Goal: Navigation & Orientation: Find specific page/section

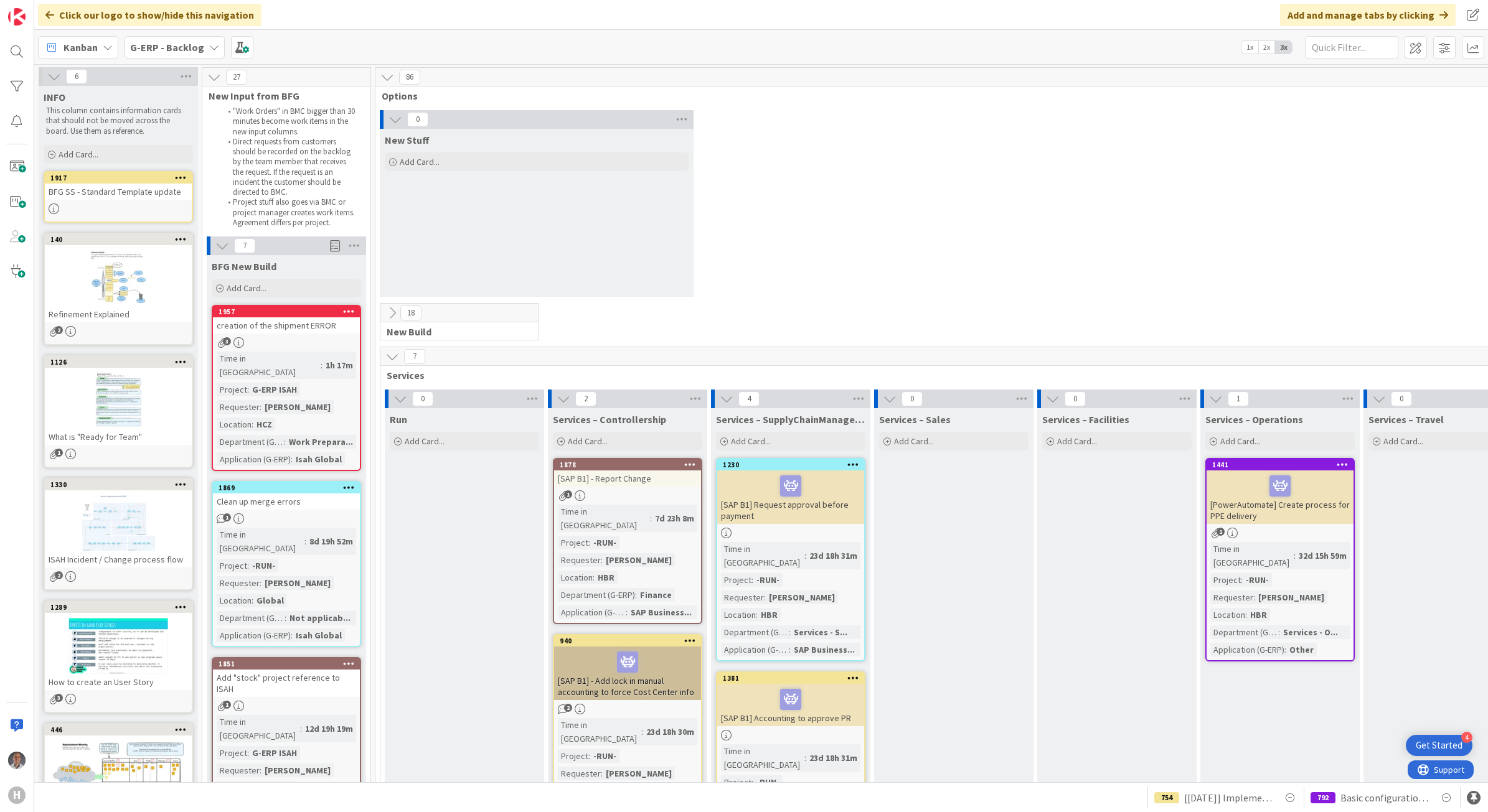
click at [175, 47] on b "G-ERP - Backlog" at bounding box center [168, 47] width 74 height 12
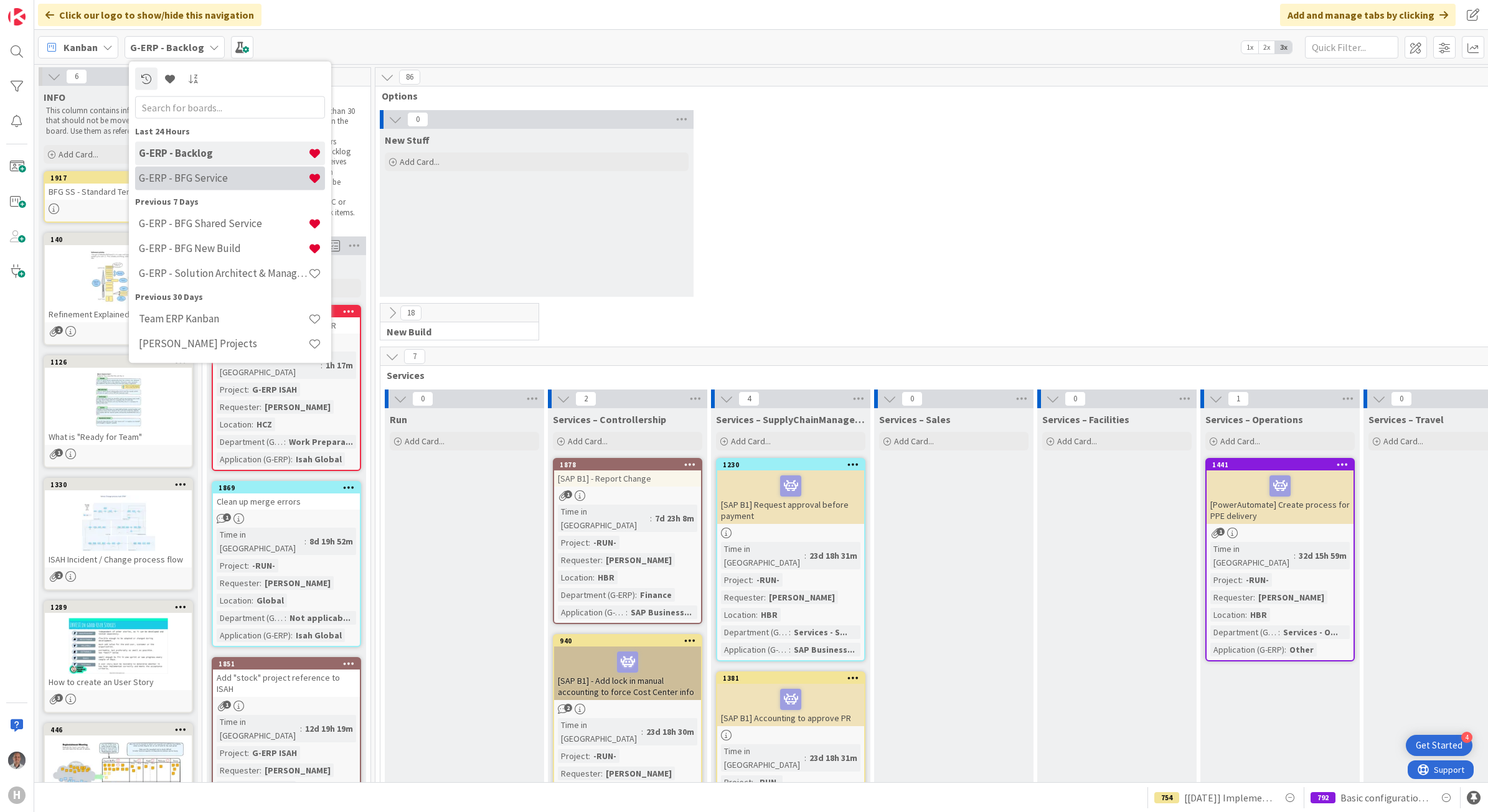
click at [203, 187] on div "G-ERP - BFG Service" at bounding box center [230, 178] width 190 height 23
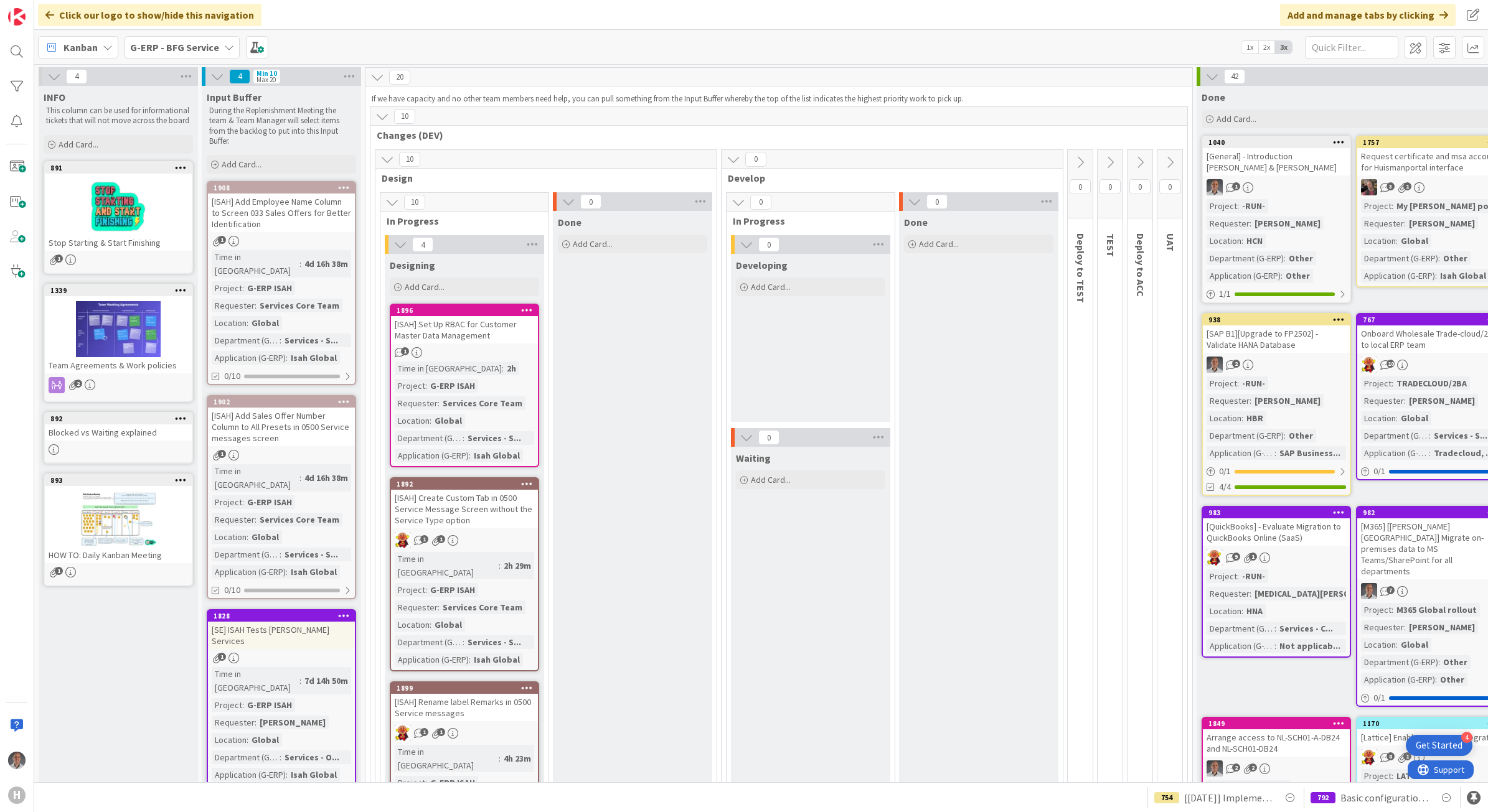
click at [169, 43] on b "G-ERP - BFG Service" at bounding box center [175, 47] width 89 height 12
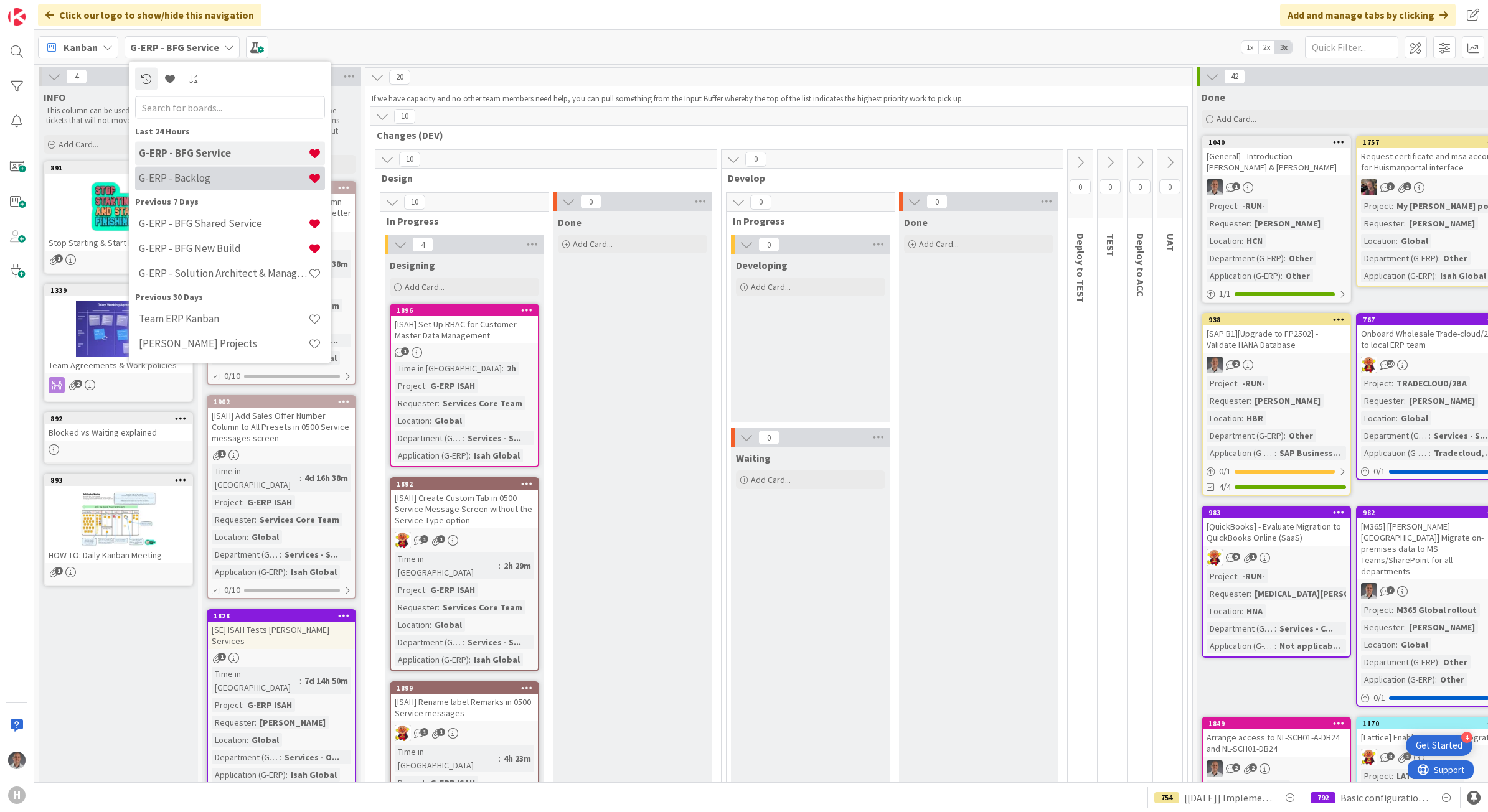
click at [198, 170] on div "G-ERP - Backlog" at bounding box center [230, 178] width 190 height 23
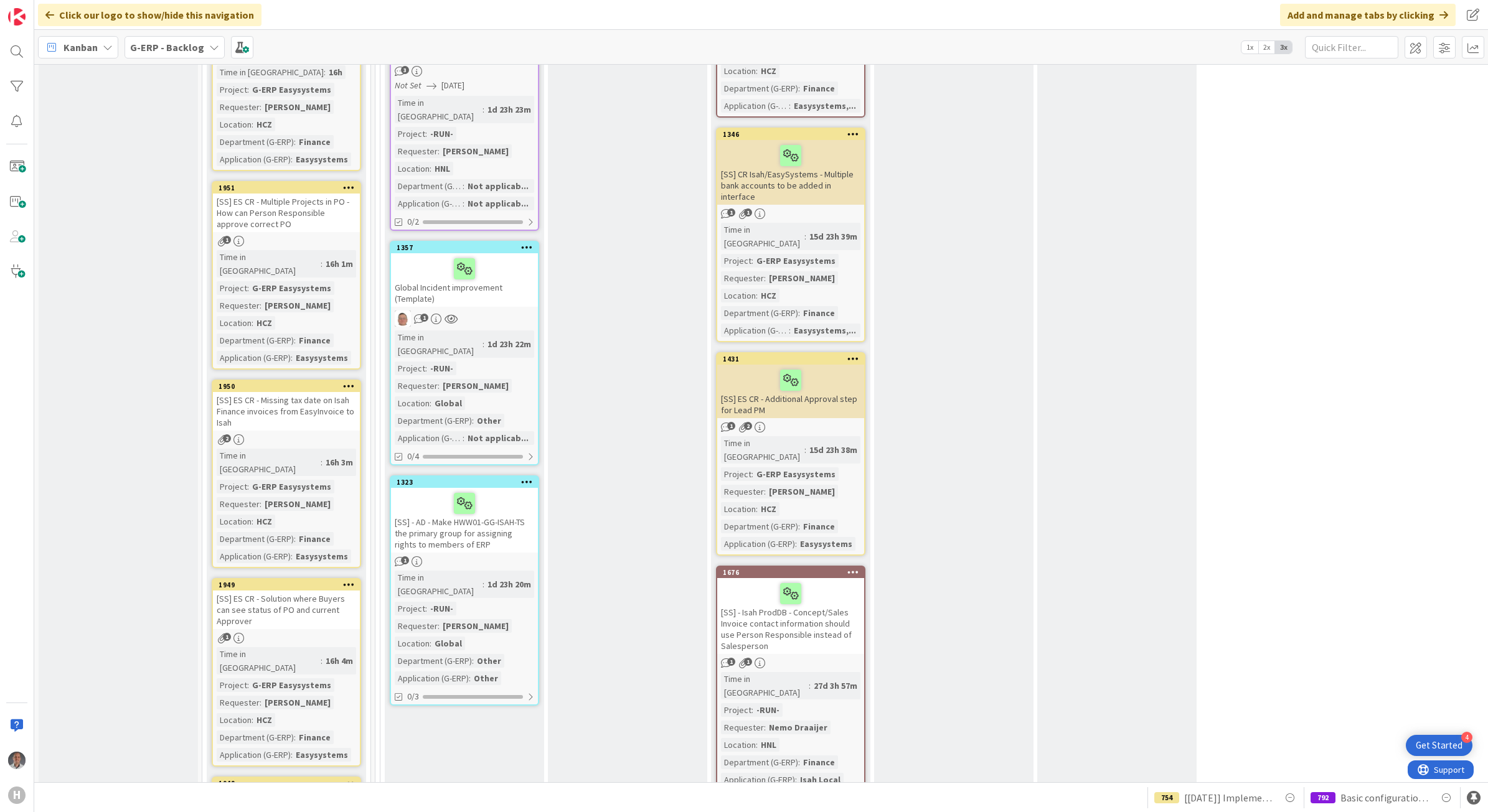
scroll to position [2256, 0]
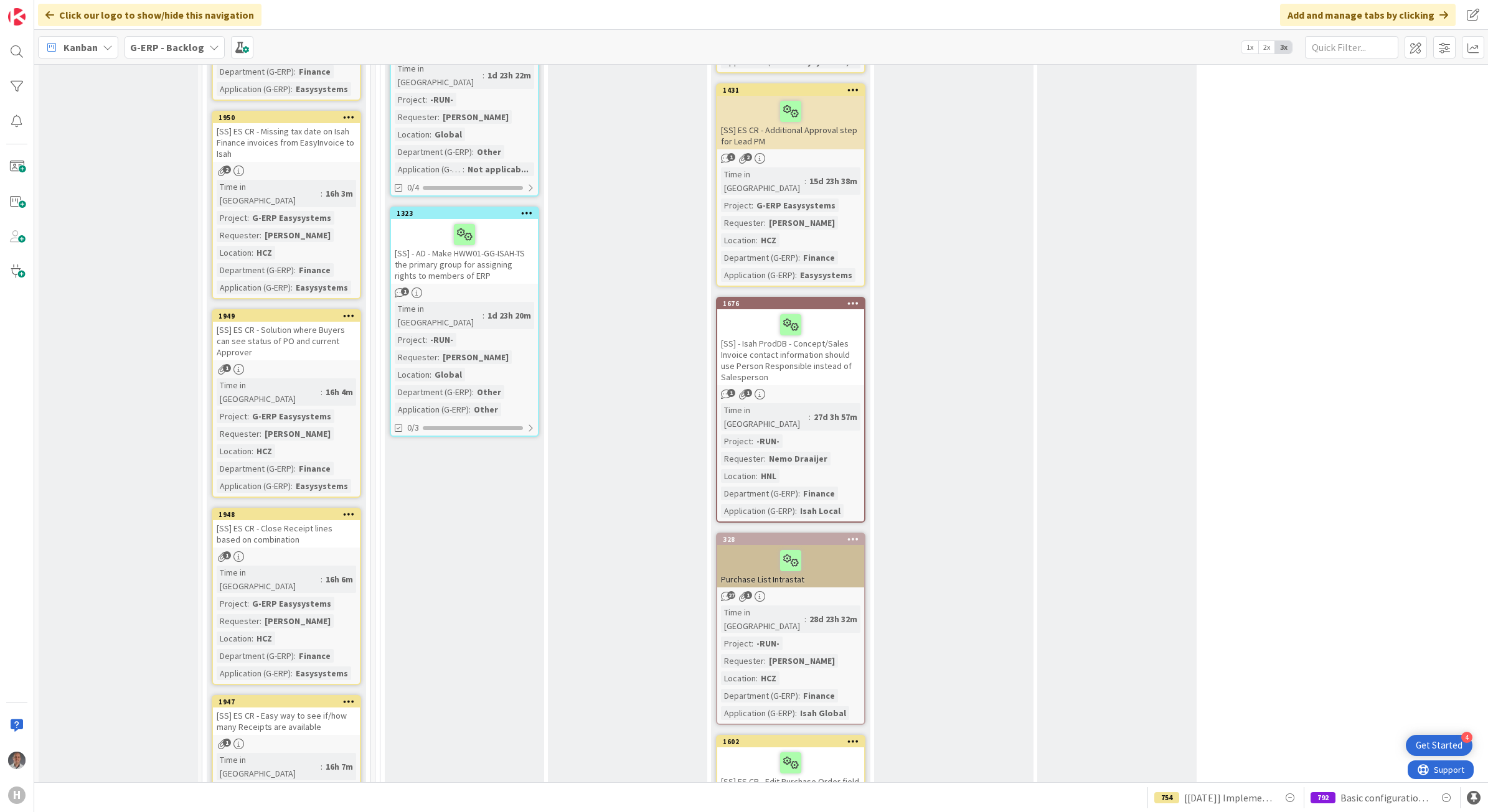
click at [169, 50] on b "G-ERP - Backlog" at bounding box center [168, 47] width 74 height 12
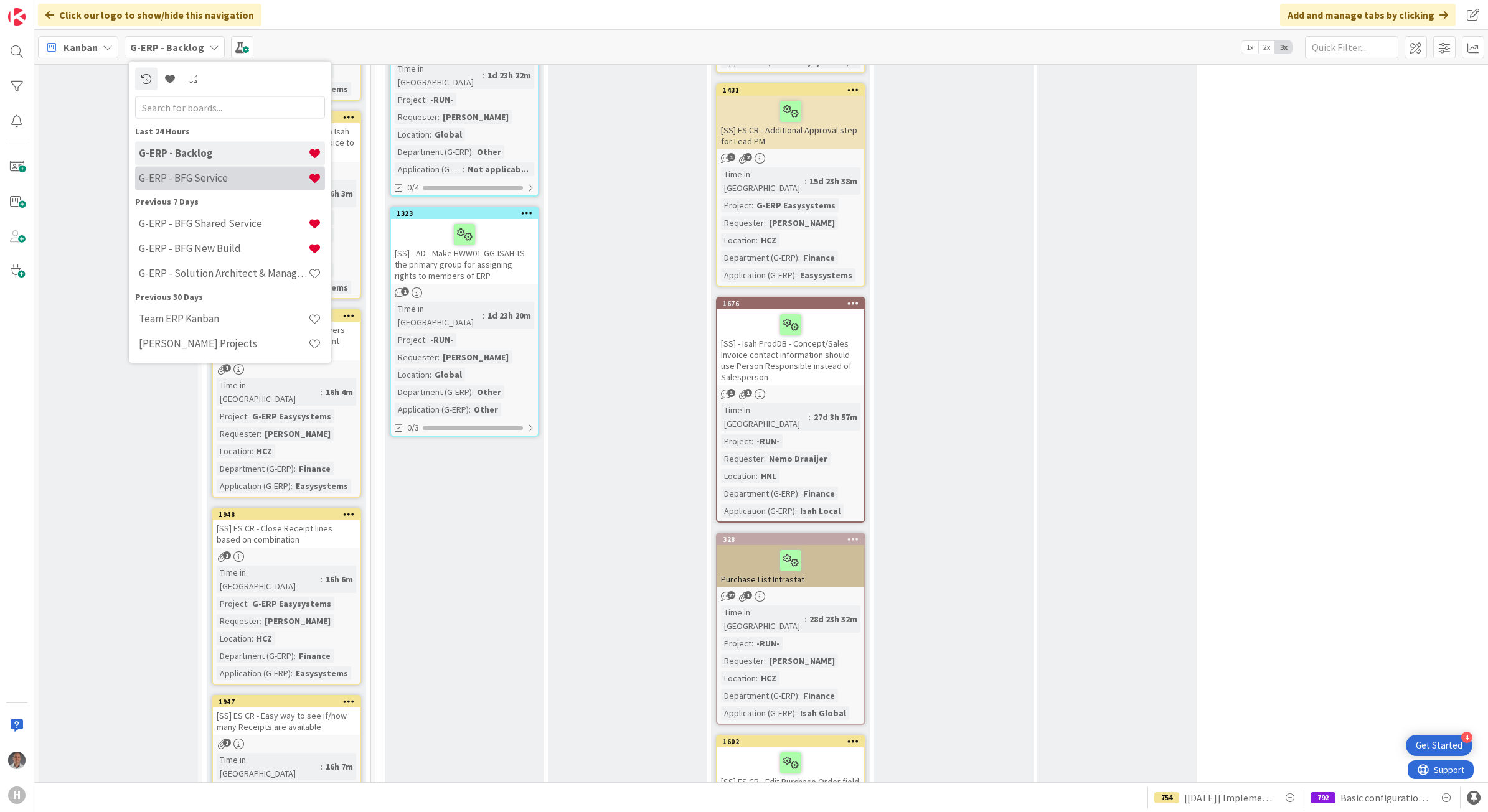
click at [185, 182] on h4 "G-ERP - BFG Service" at bounding box center [223, 178] width 170 height 12
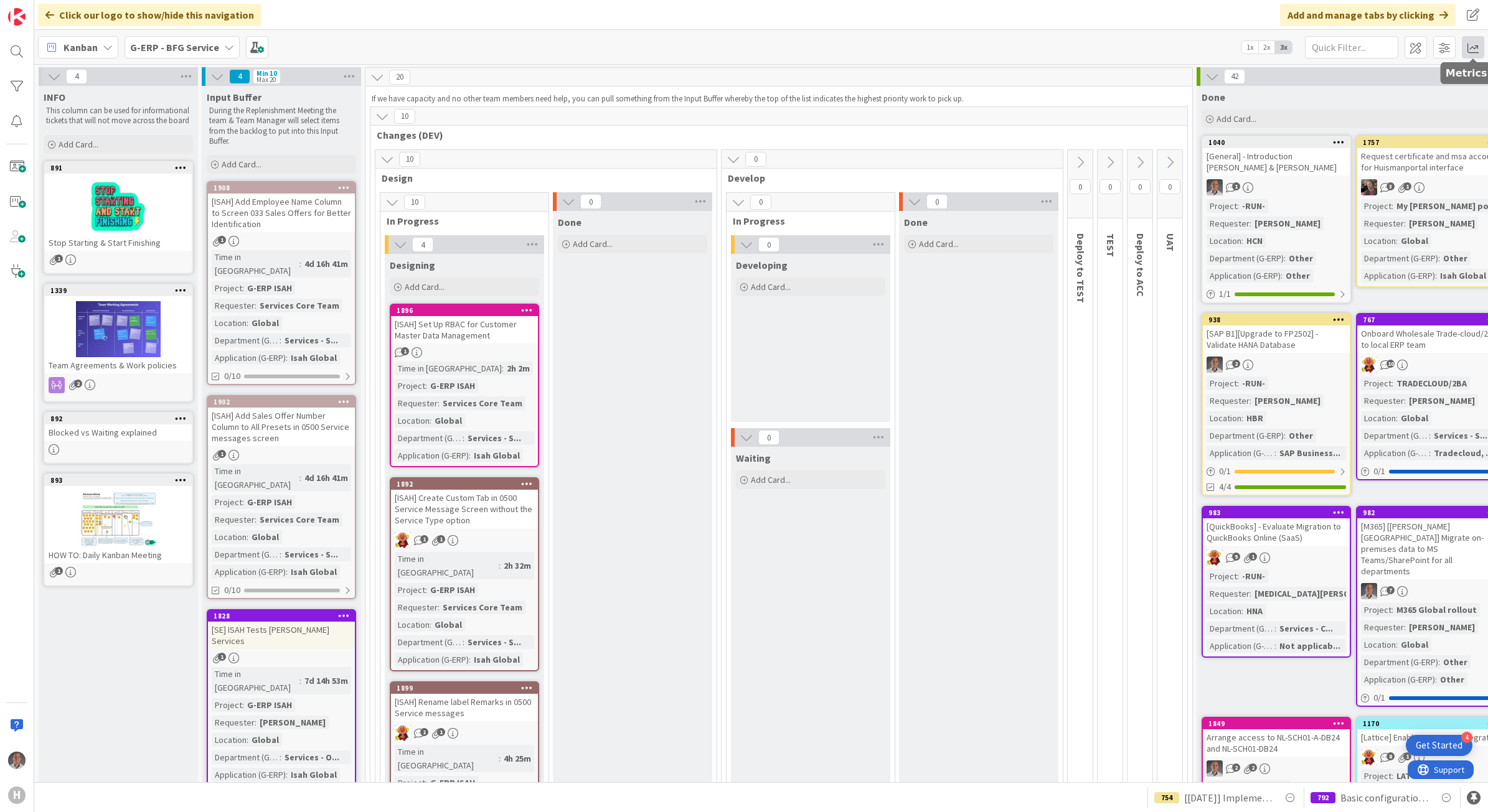
click at [1467, 43] on span at bounding box center [1473, 47] width 23 height 23
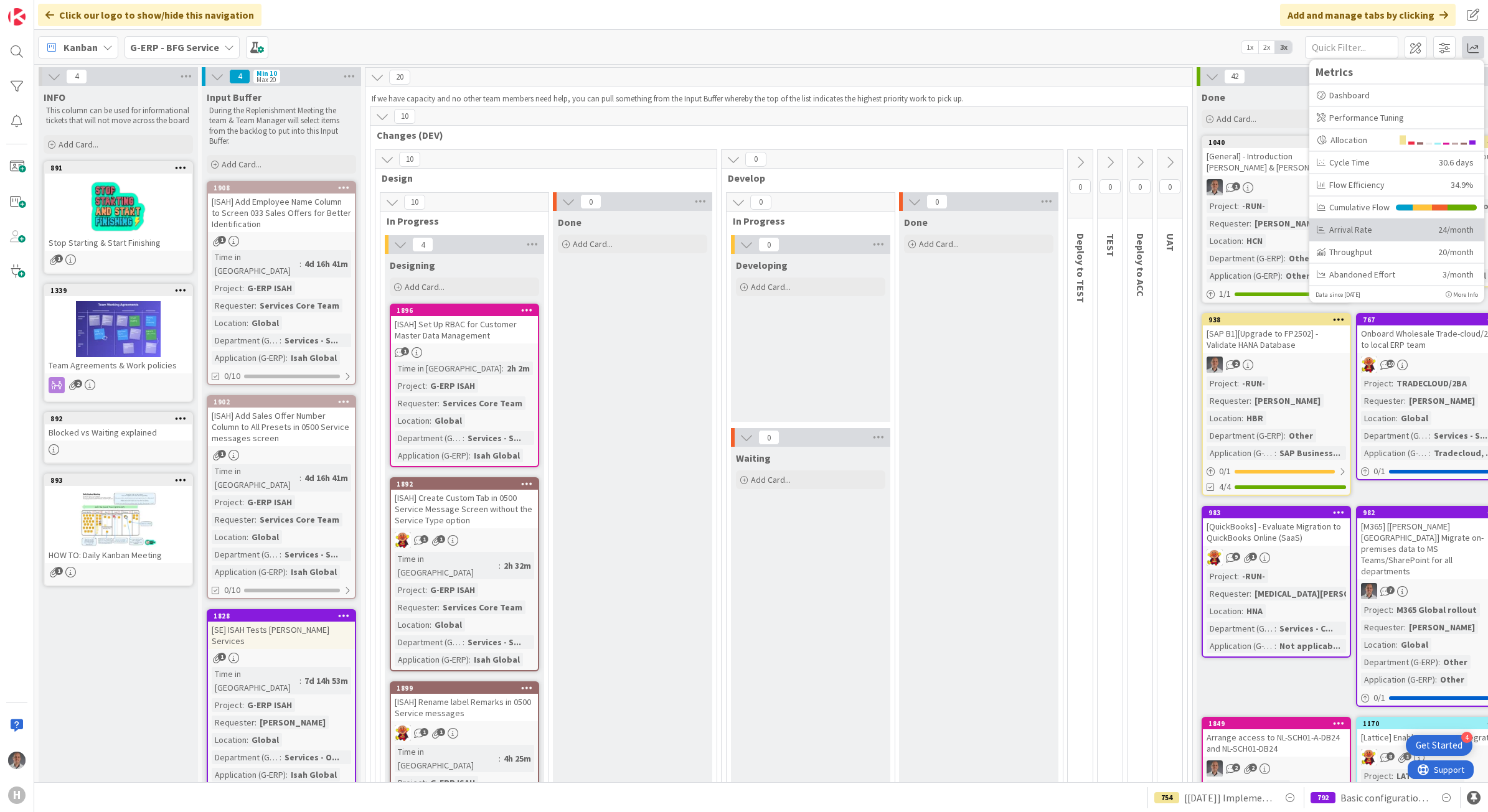
click at [1378, 229] on div "Arrival Rate" at bounding box center [1373, 229] width 112 height 13
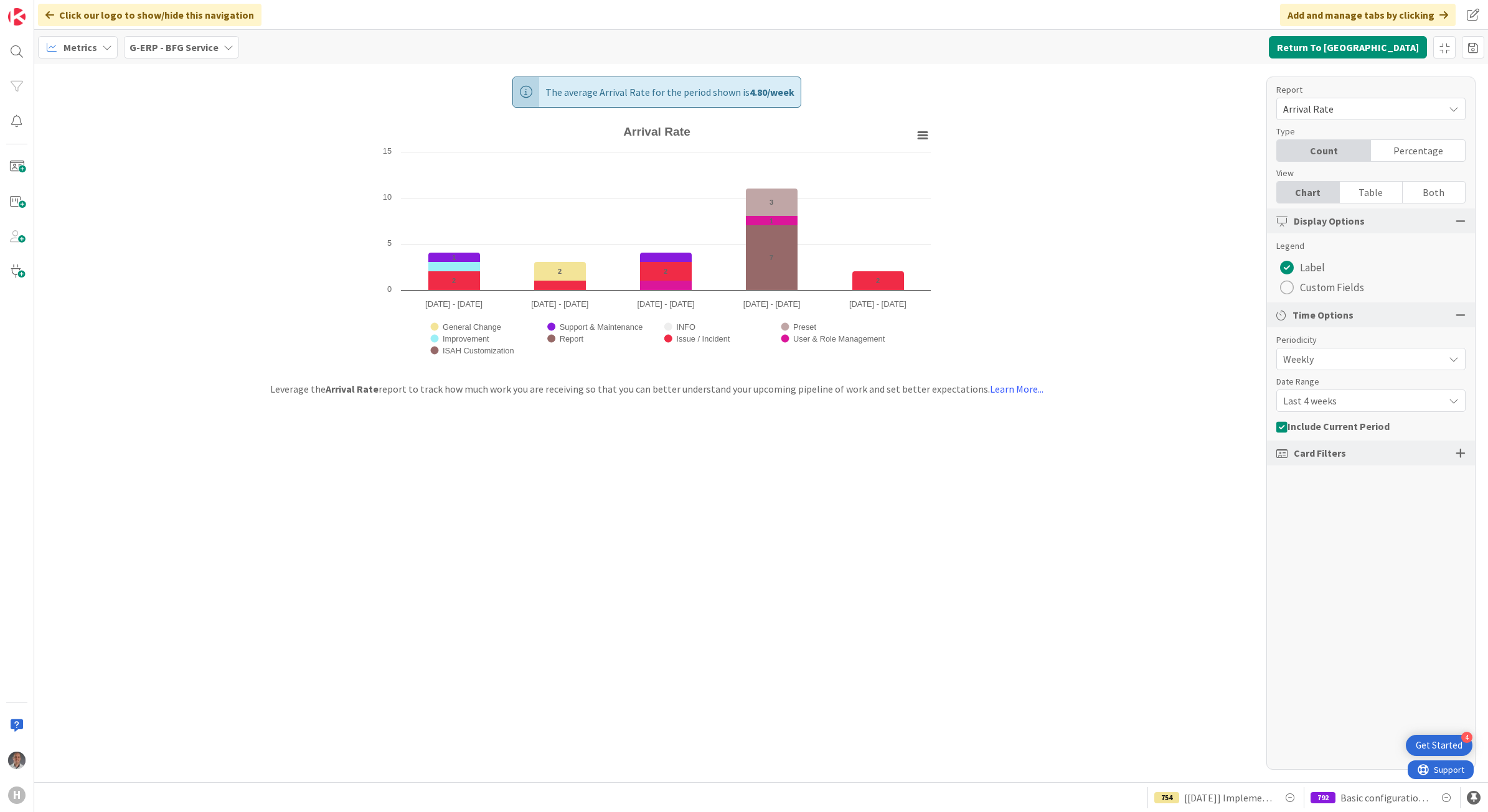
click at [1325, 405] on span "Last 4 weeks" at bounding box center [1360, 400] width 154 height 17
click at [1324, 465] on link "Last 13 weeks" at bounding box center [1371, 476] width 185 height 23
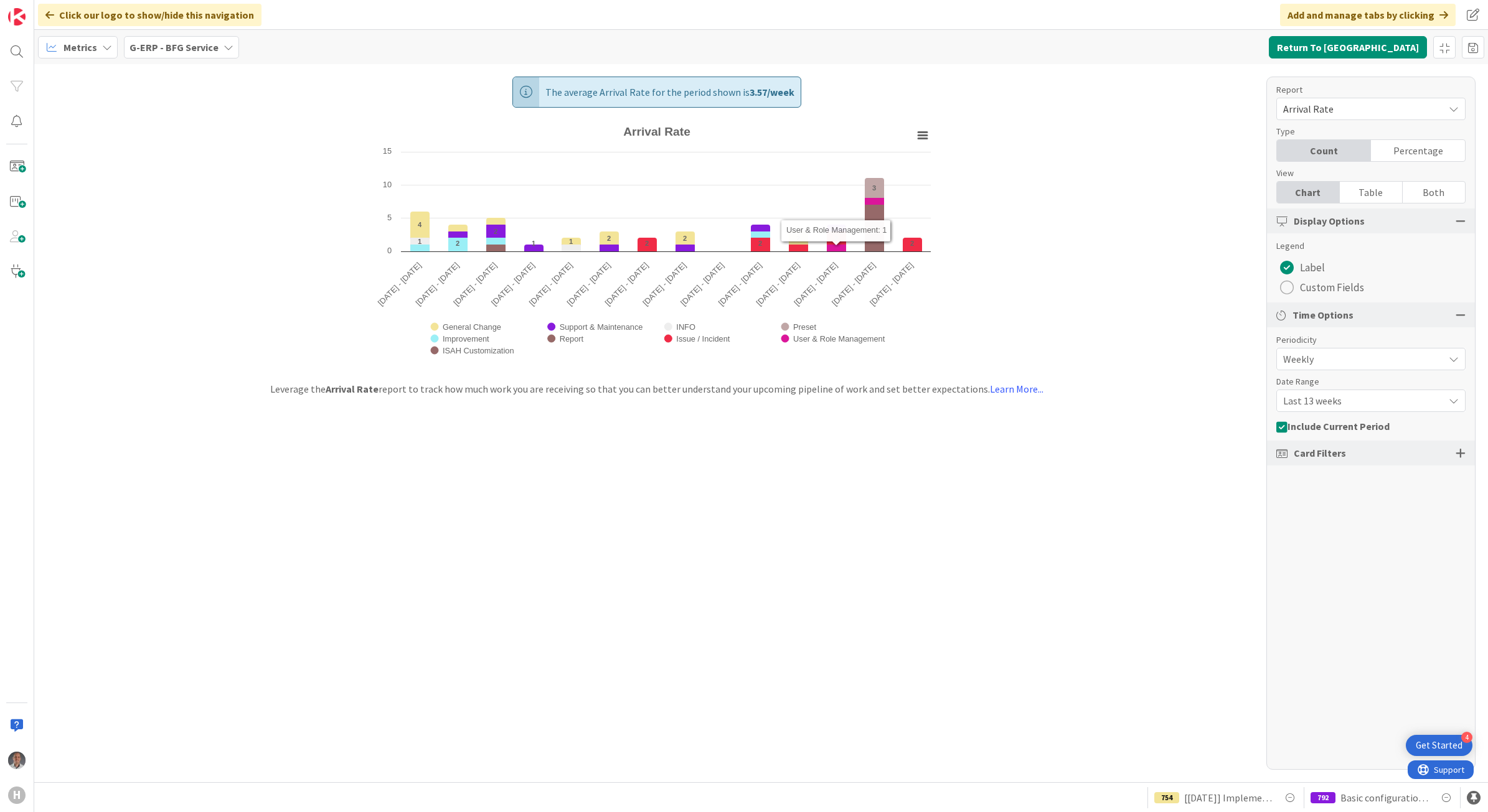
click at [1412, 404] on span "Last 13 weeks" at bounding box center [1360, 400] width 154 height 17
click at [1331, 459] on span "Last 8 weeks" at bounding box center [1378, 453] width 157 height 19
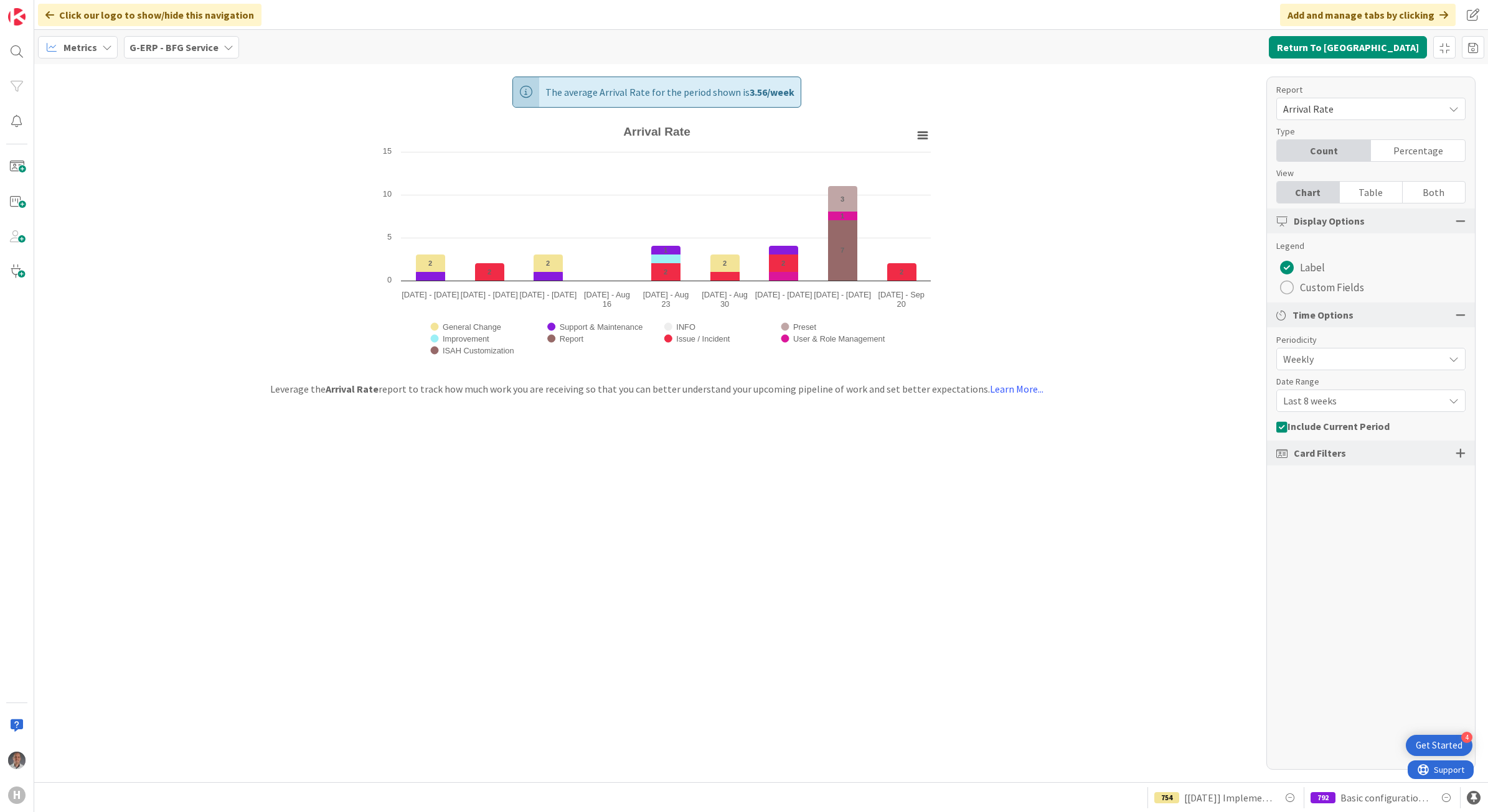
drag, startPoint x: 1354, startPoint y: 409, endPoint x: 1353, endPoint y: 417, distance: 8.1
click at [1355, 409] on span "Last 8 weeks" at bounding box center [1360, 400] width 154 height 17
click at [1338, 477] on span "Last 13 weeks" at bounding box center [1378, 476] width 157 height 19
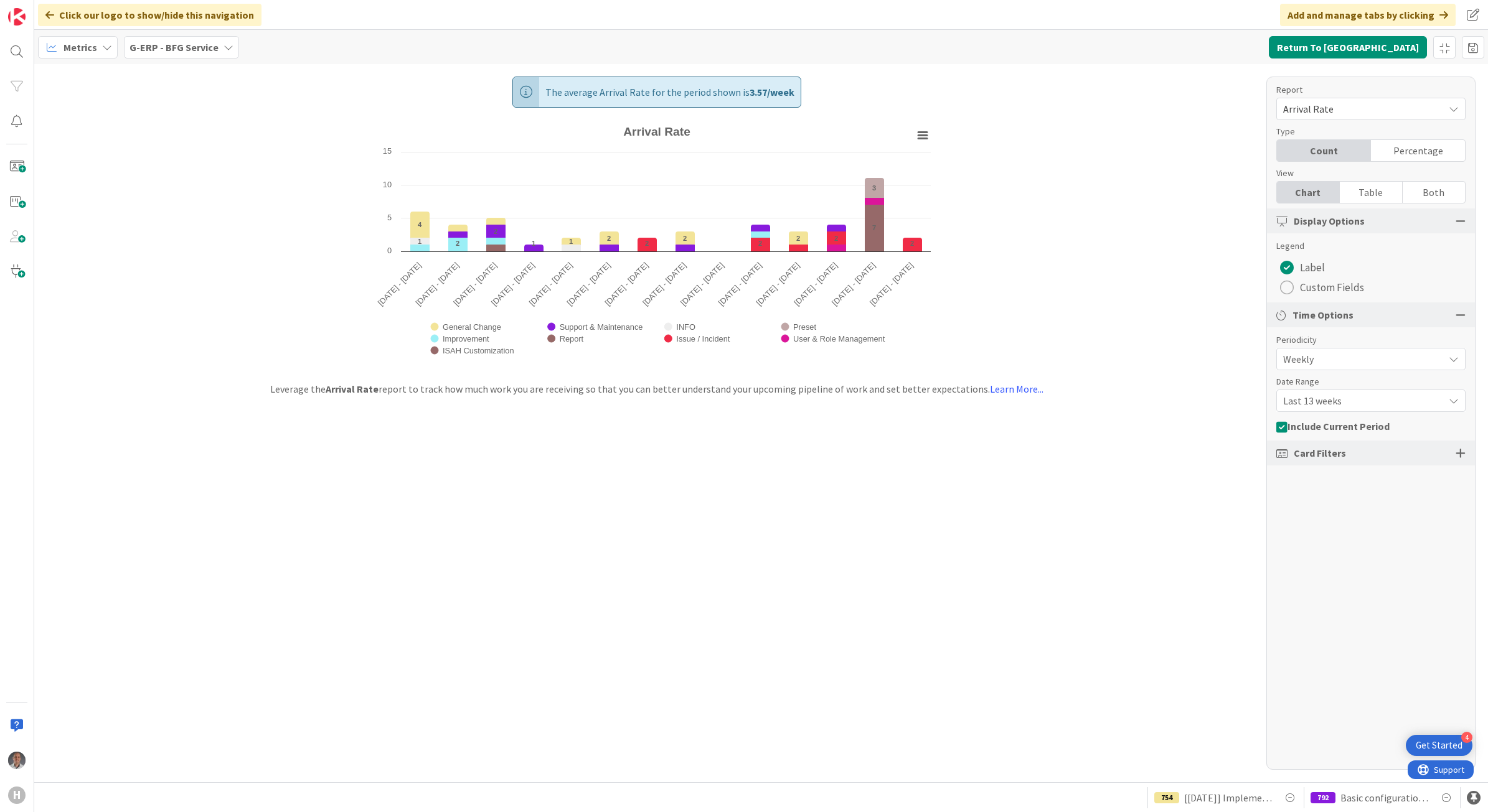
click at [1338, 406] on span "Last 13 weeks" at bounding box center [1360, 400] width 154 height 17
click at [1340, 495] on span "Last 26 weeks" at bounding box center [1378, 498] width 157 height 19
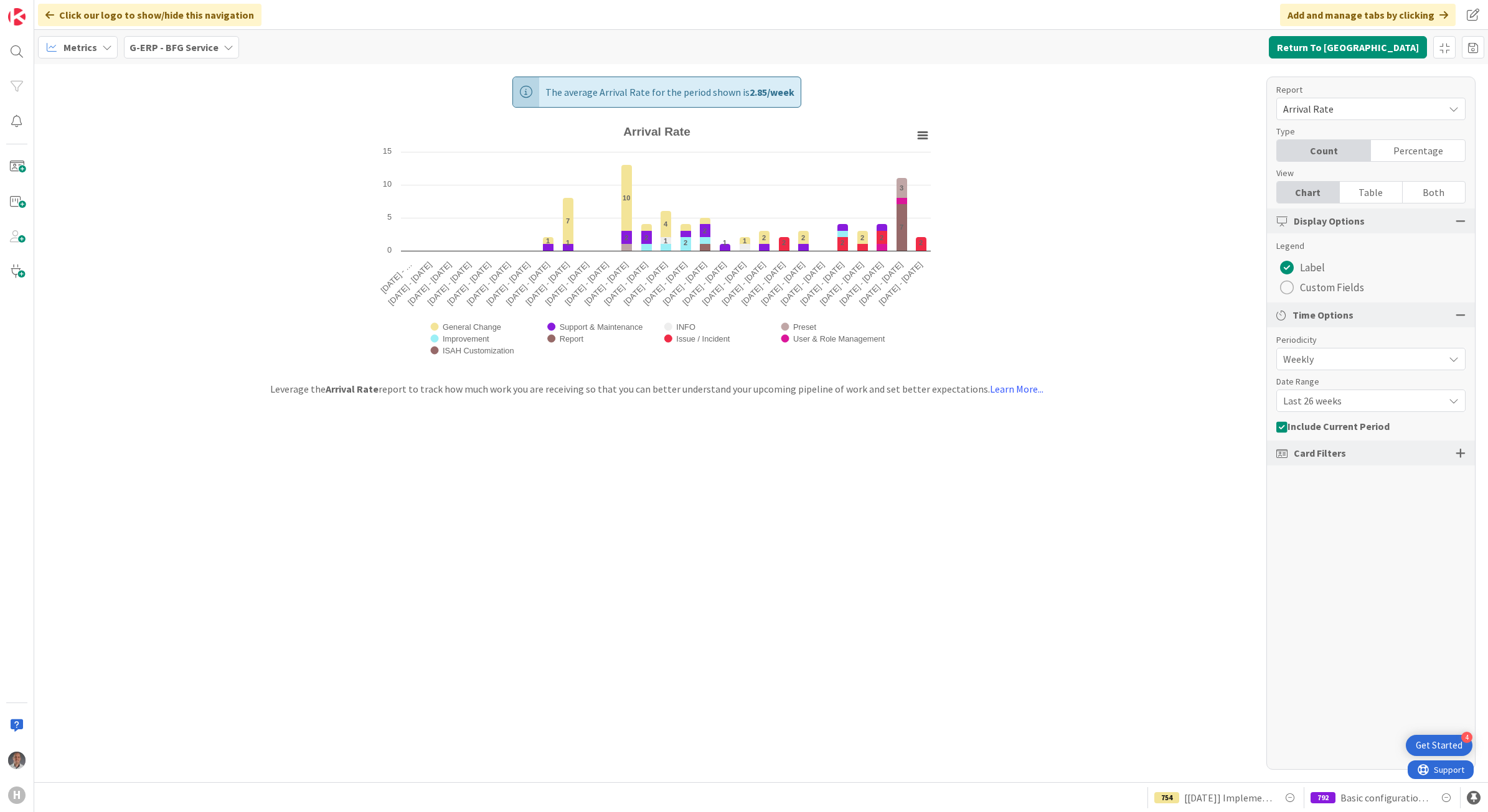
click at [1328, 403] on span "Last 26 weeks" at bounding box center [1360, 400] width 154 height 17
click at [1325, 450] on span "Last 8 weeks" at bounding box center [1378, 453] width 157 height 19
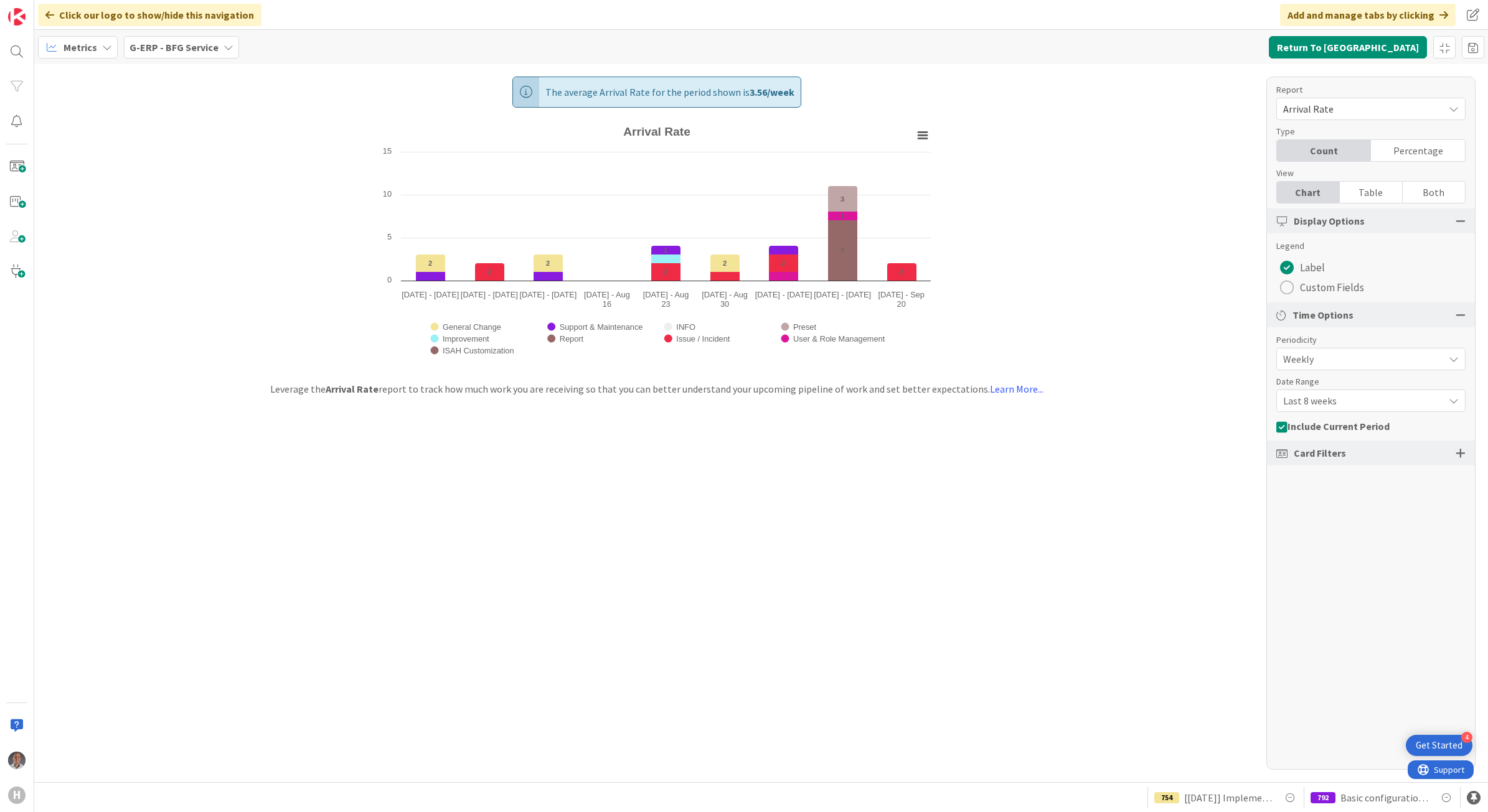
click at [1328, 405] on span "Last 8 weeks" at bounding box center [1360, 400] width 154 height 17
click at [1326, 430] on span "Last 4 weeks" at bounding box center [1378, 431] width 157 height 19
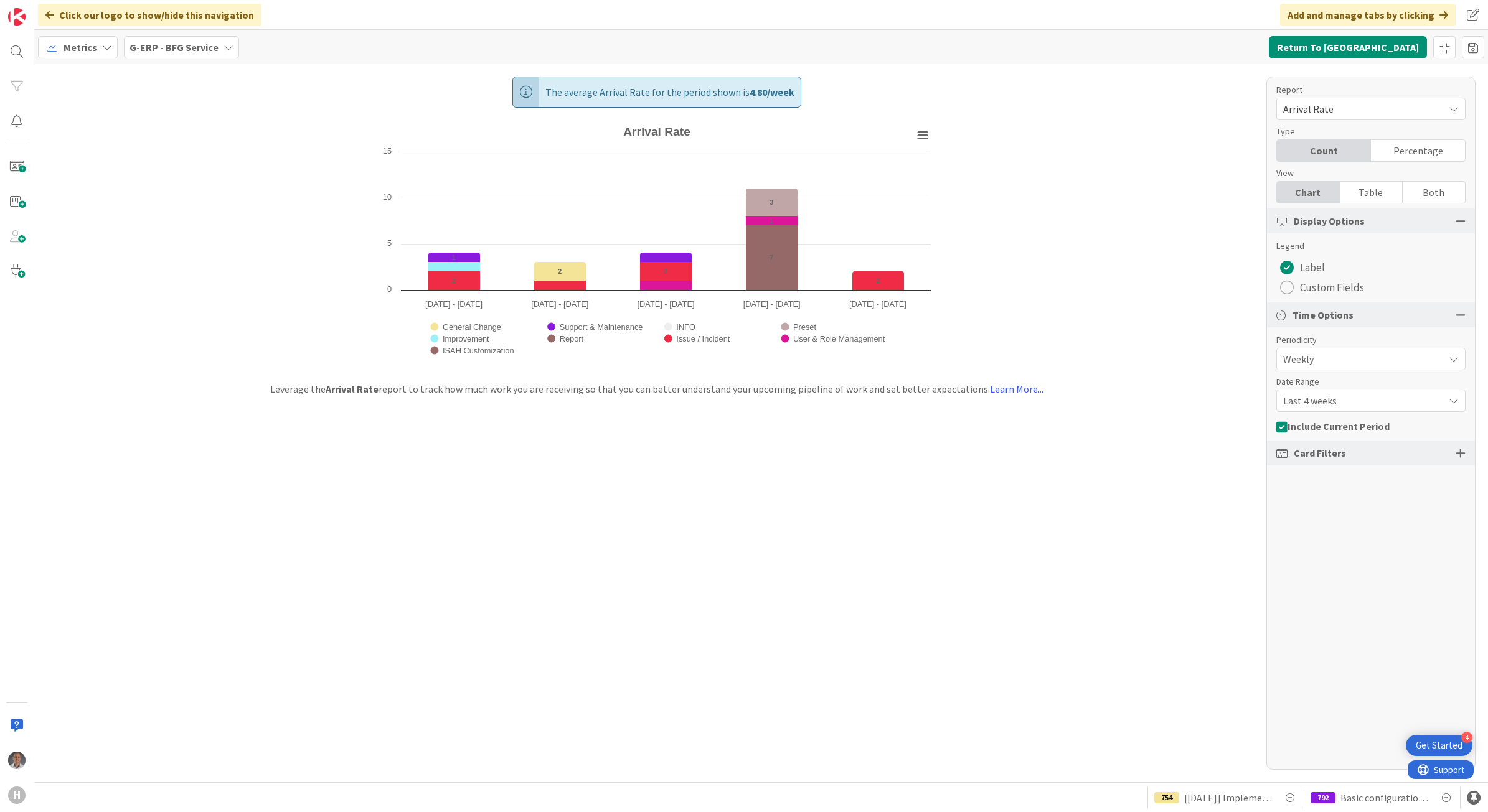
click at [1331, 403] on span "Last 4 weeks" at bounding box center [1360, 400] width 154 height 17
click at [1332, 448] on span "Last 8 weeks" at bounding box center [1378, 453] width 157 height 19
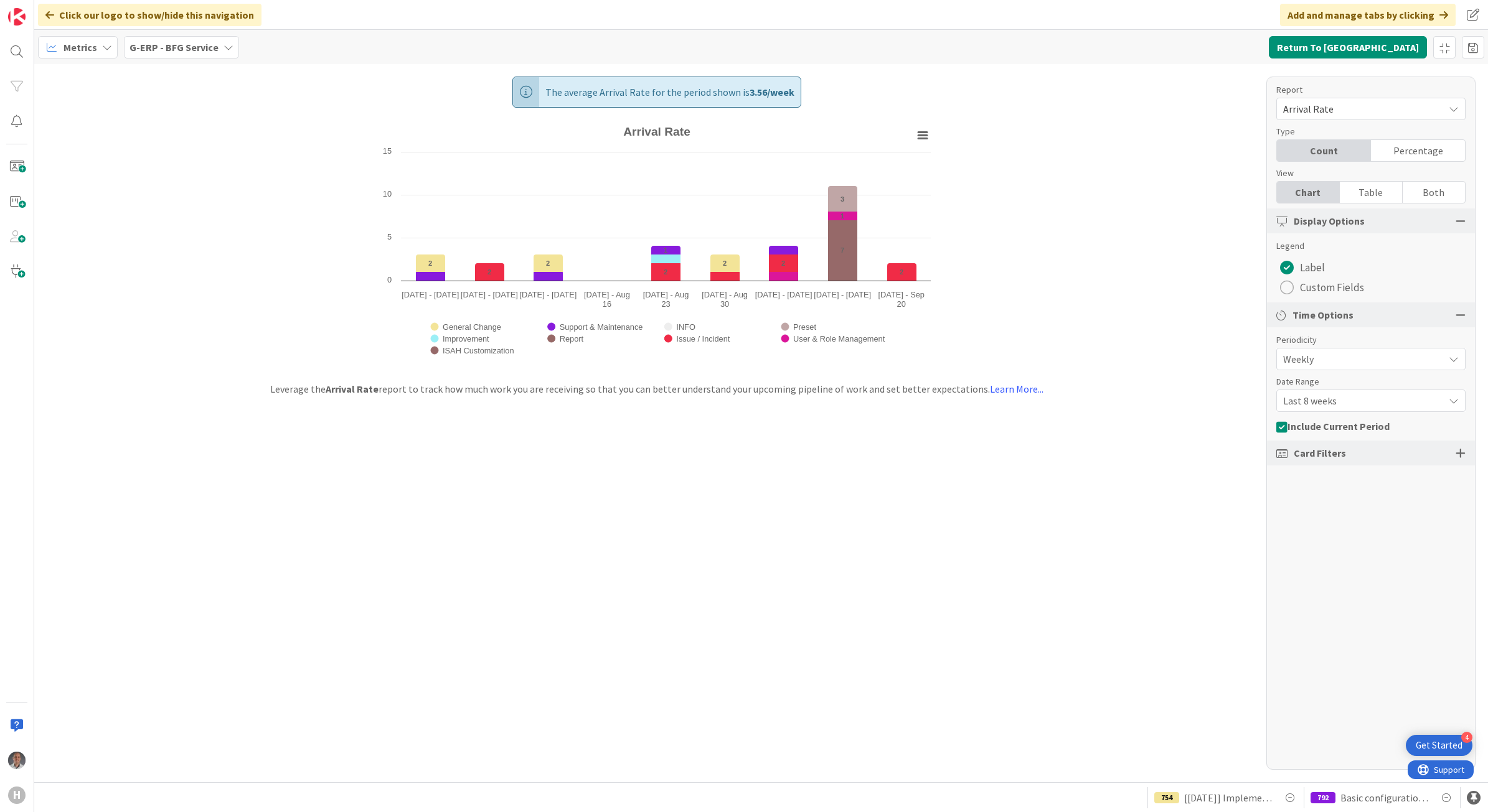
click at [1339, 399] on span "Last 8 weeks" at bounding box center [1360, 400] width 154 height 17
click at [1320, 472] on span "Last 13 weeks" at bounding box center [1378, 476] width 157 height 19
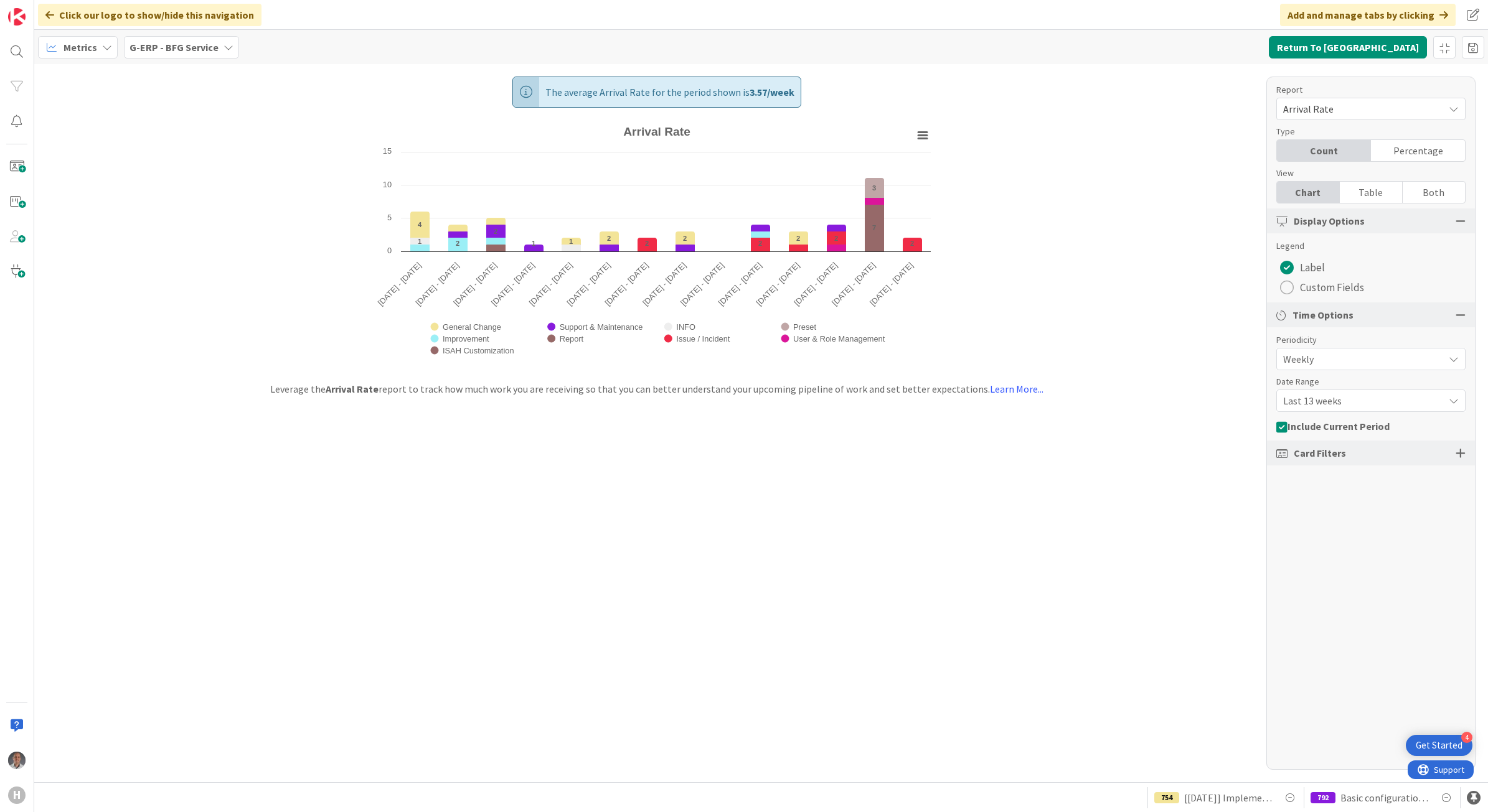
click at [1331, 404] on span "Last 13 weeks" at bounding box center [1360, 400] width 154 height 17
click at [1333, 449] on span "Last 8 weeks" at bounding box center [1378, 453] width 157 height 19
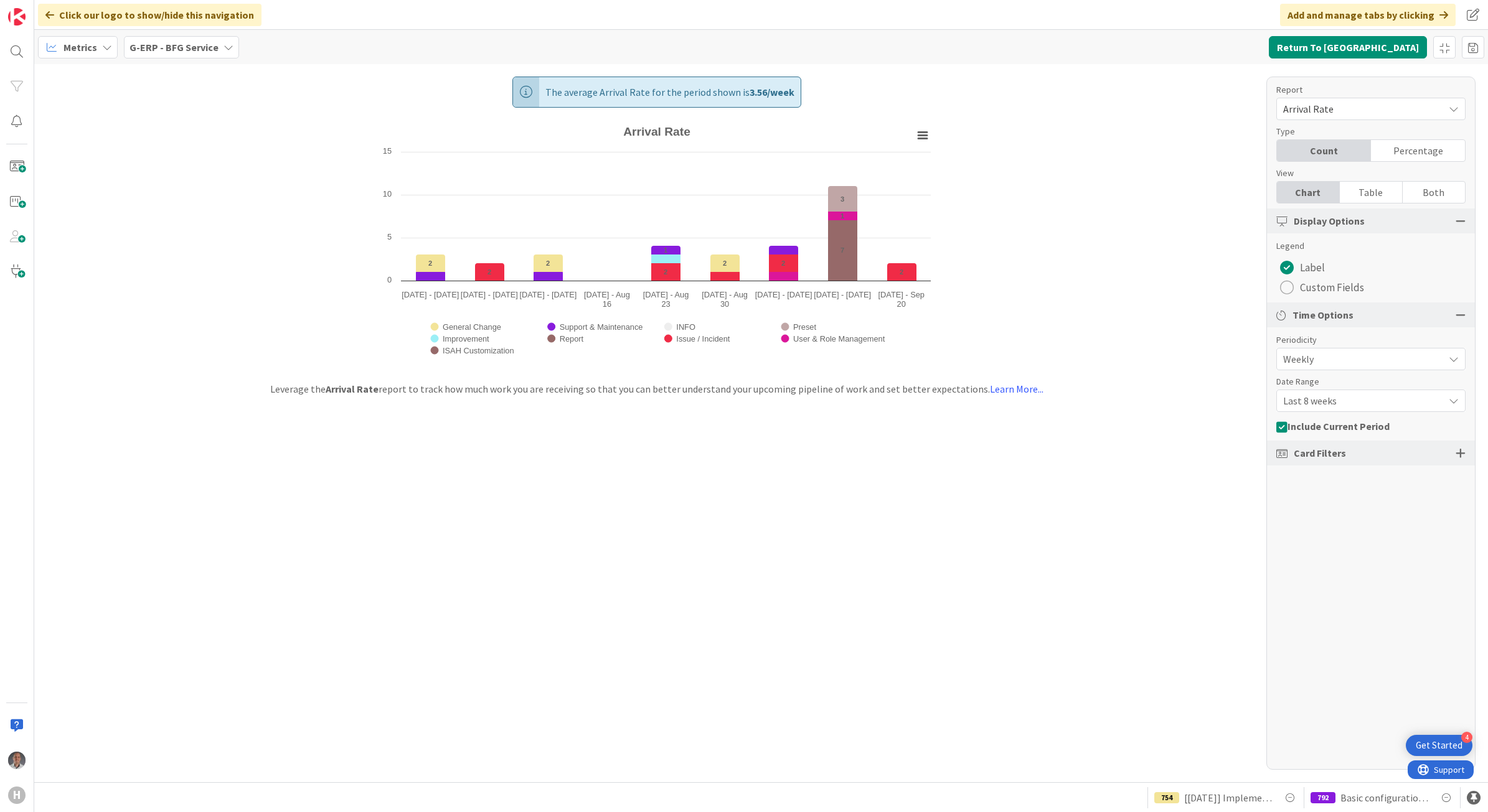
click at [197, 55] on div "G-ERP - BFG Service" at bounding box center [181, 47] width 115 height 23
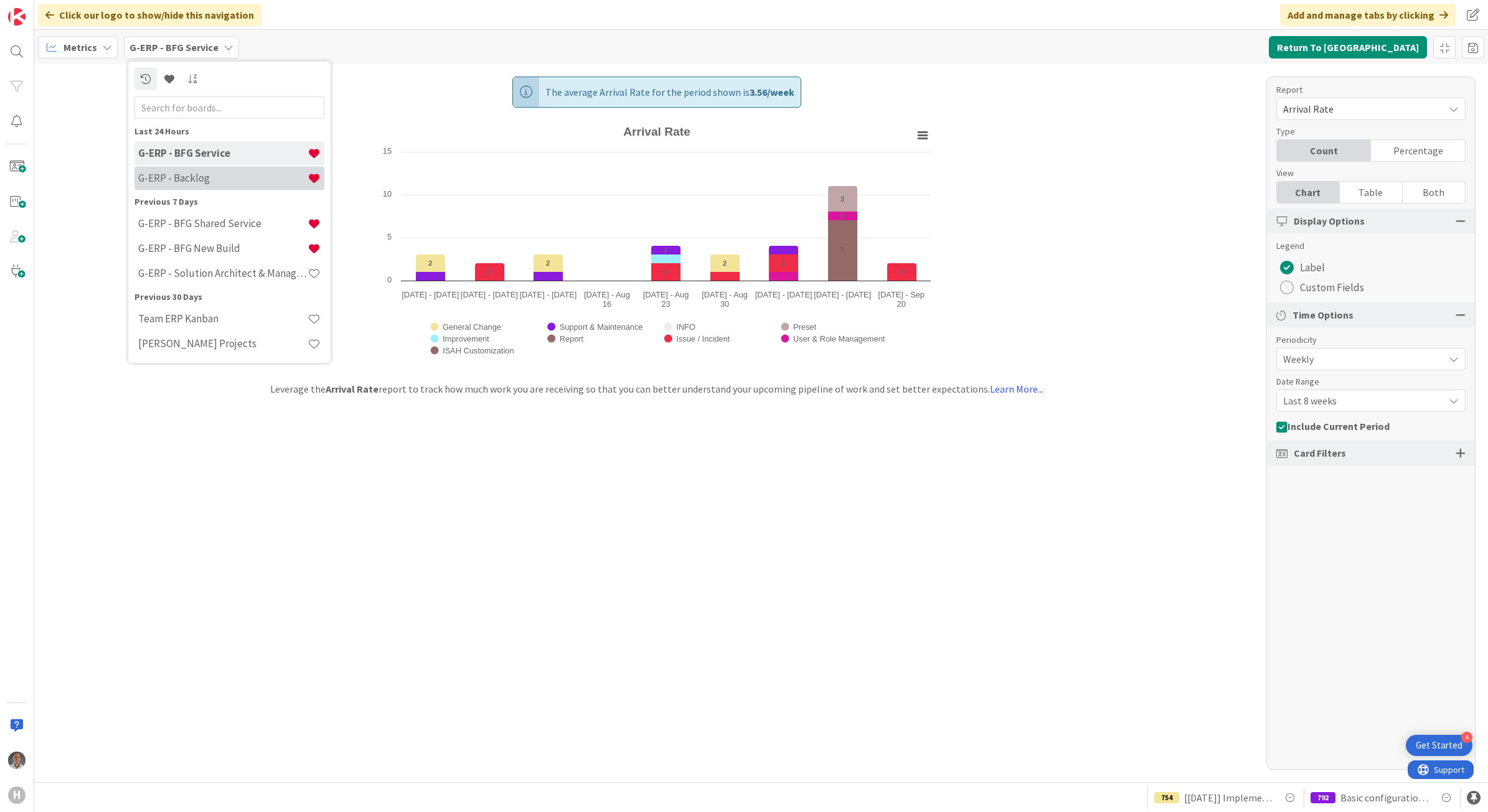
click at [197, 166] on div "G-ERP - Backlog" at bounding box center [229, 178] width 190 height 23
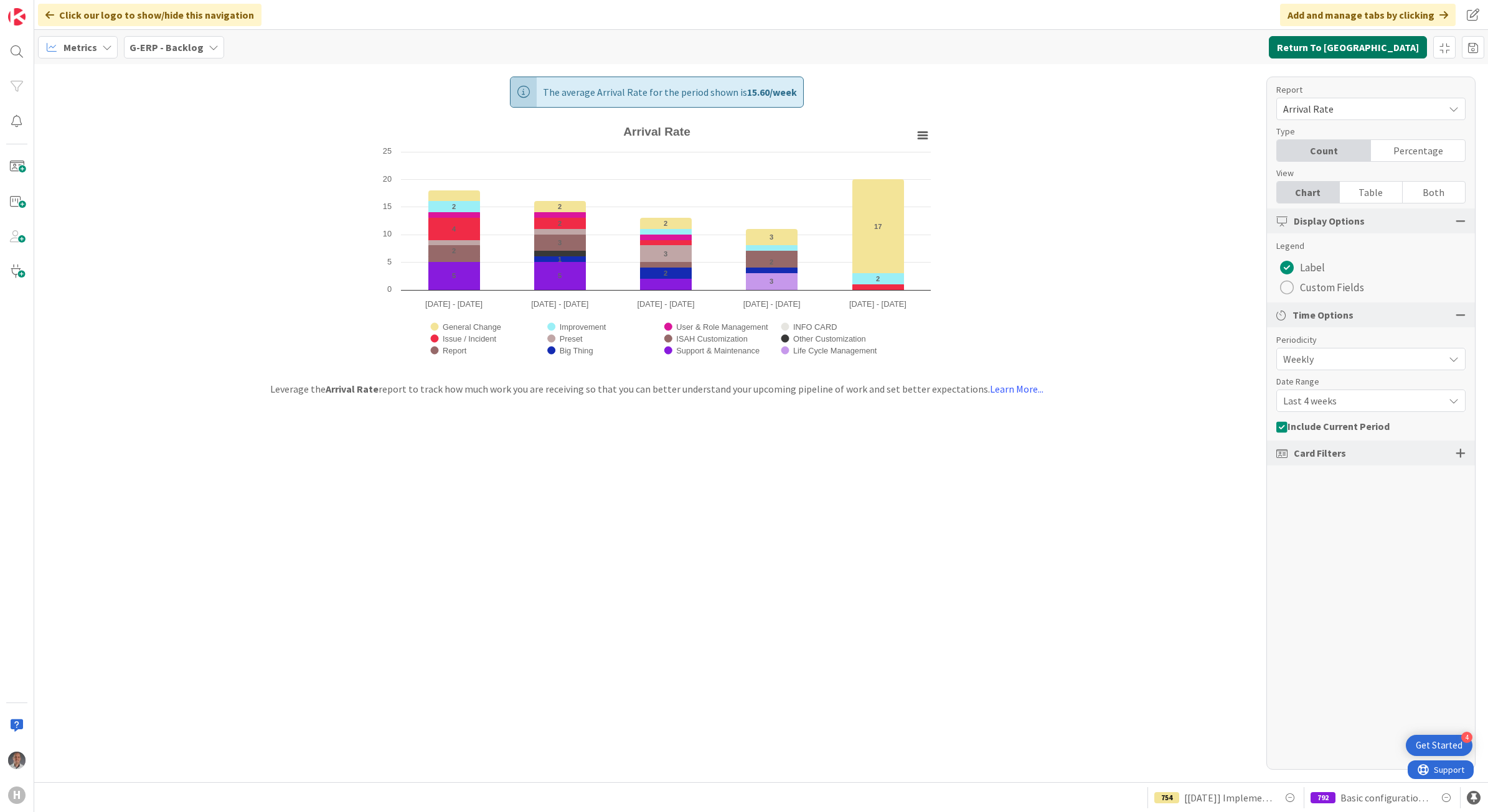
click at [1404, 57] on button "Return To [GEOGRAPHIC_DATA]" at bounding box center [1348, 47] width 158 height 23
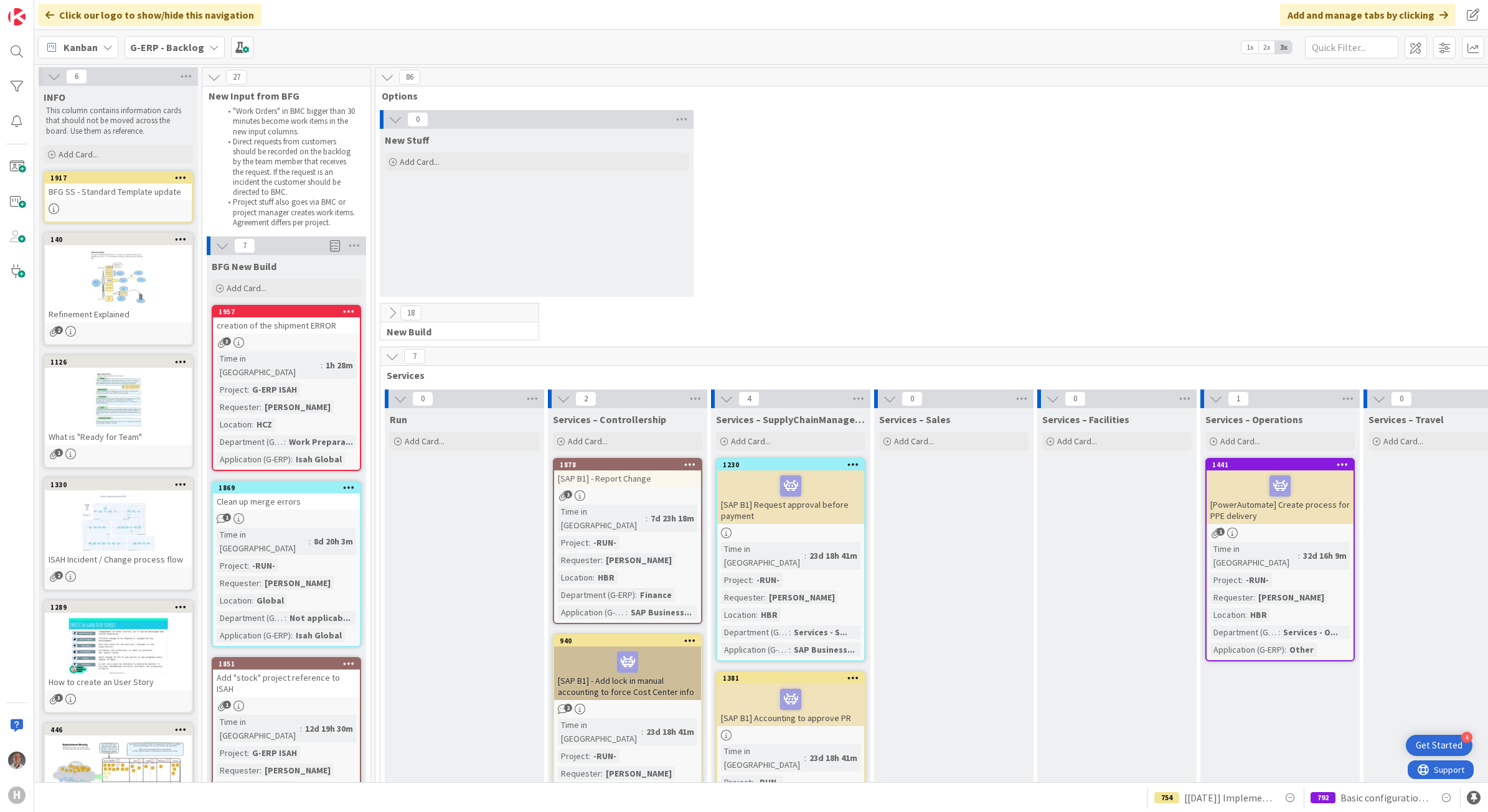
click at [166, 51] on b "G-ERP - Backlog" at bounding box center [168, 47] width 74 height 12
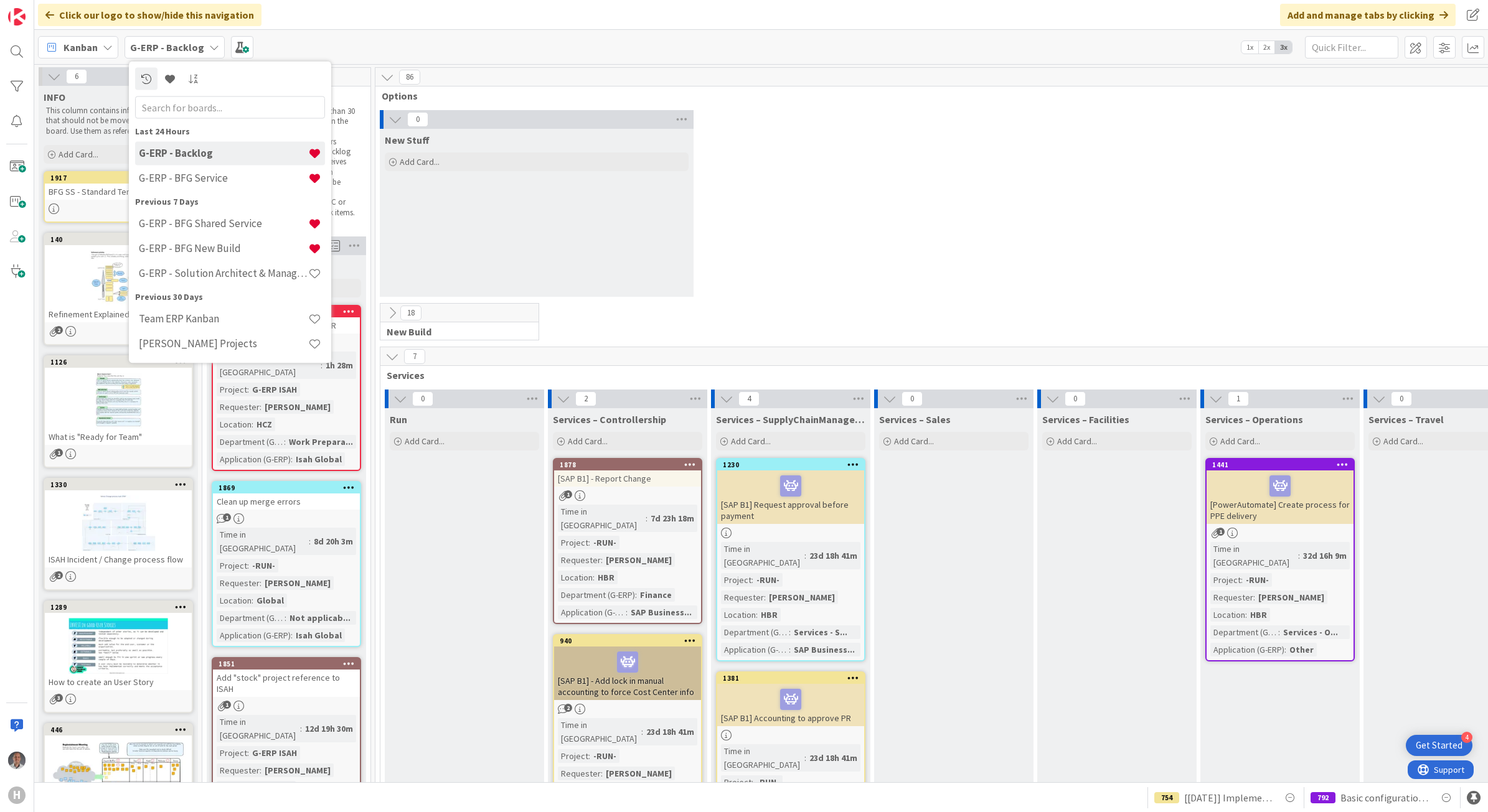
click at [1038, 97] on span "Options" at bounding box center [949, 96] width 1135 height 12
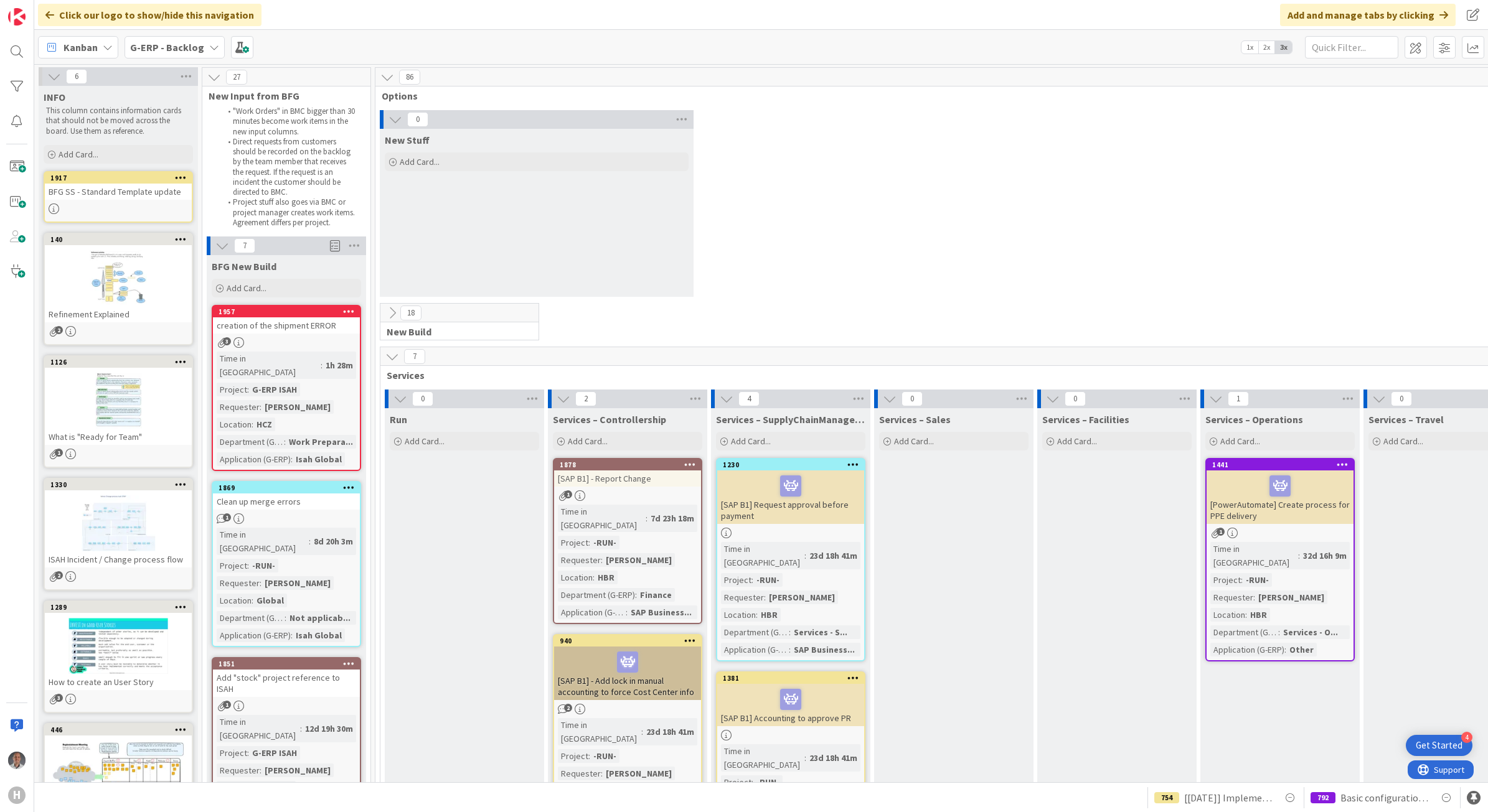
click at [194, 54] on div "G-ERP - Backlog" at bounding box center [174, 47] width 100 height 23
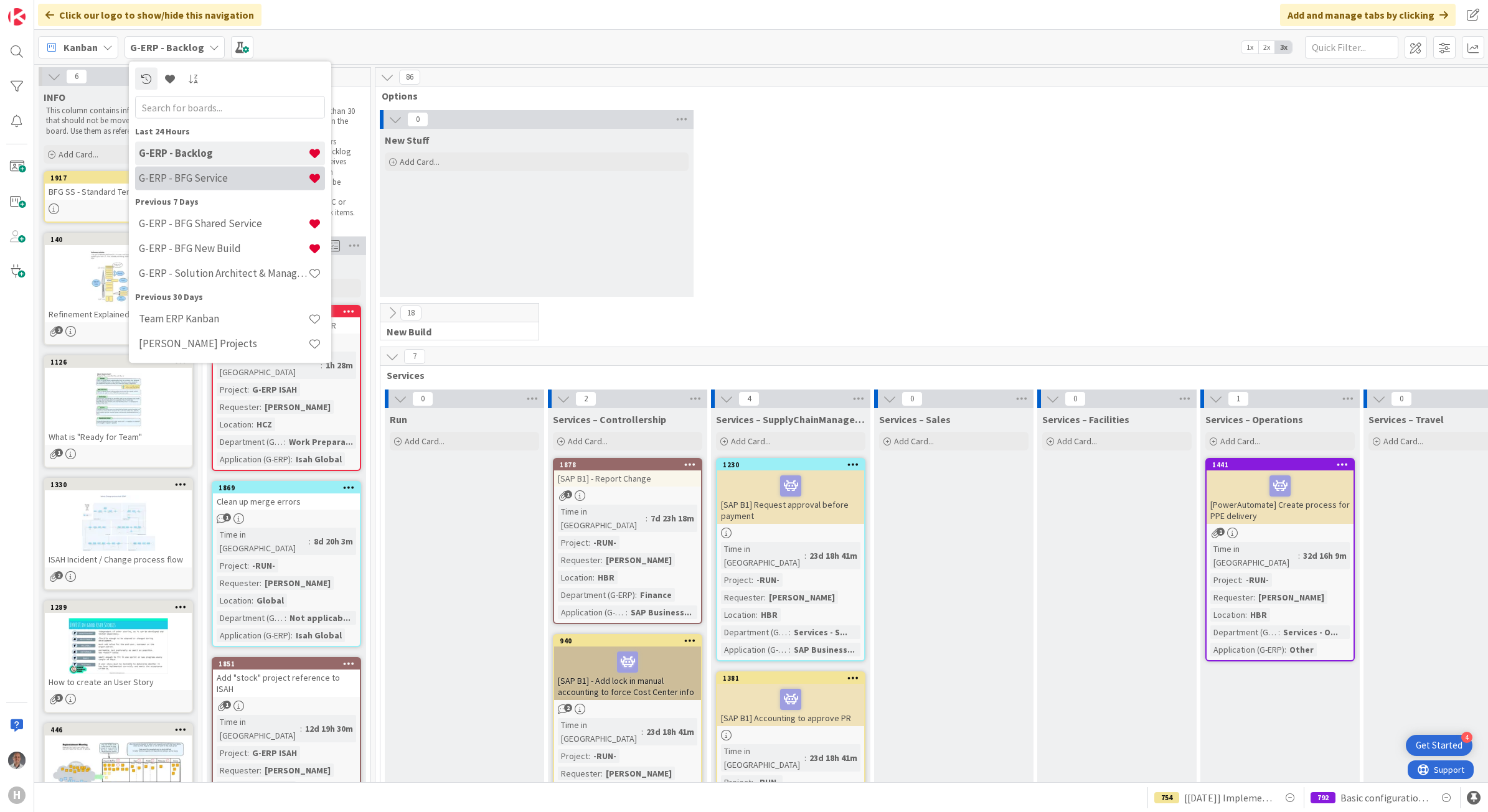
click at [201, 176] on h4 "G-ERP - BFG Service" at bounding box center [223, 178] width 170 height 12
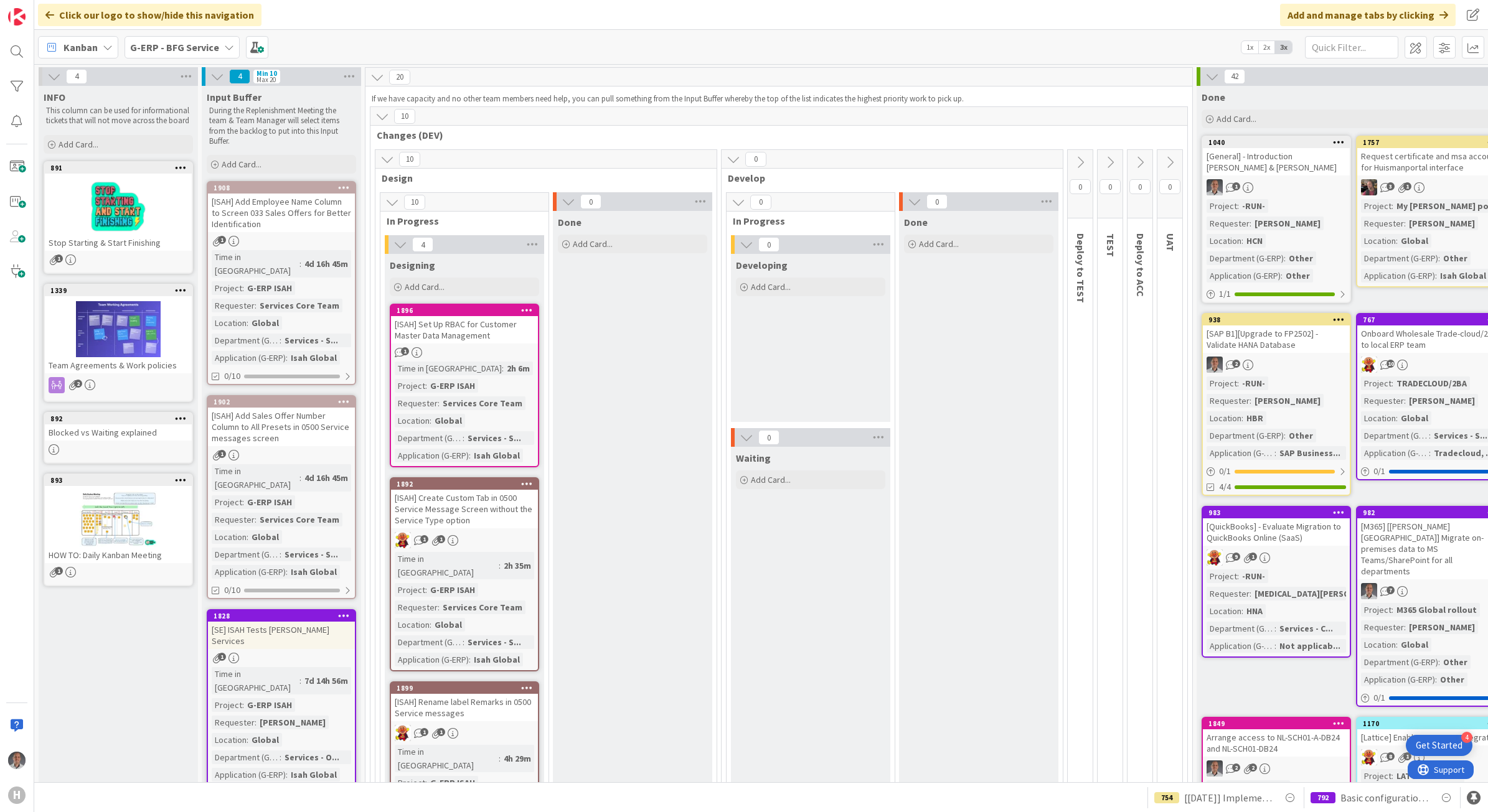
scroll to position [78, 0]
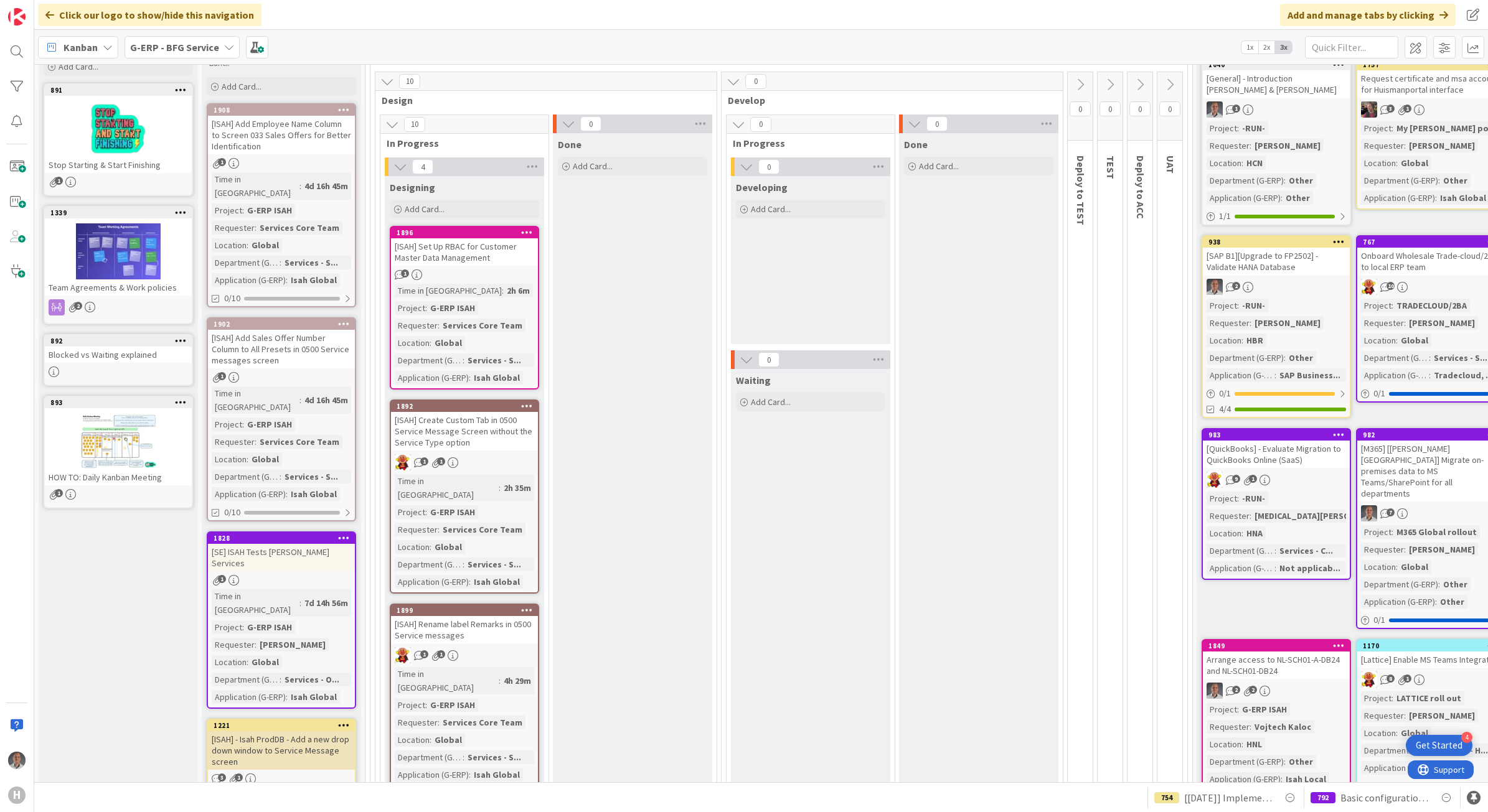
click at [499, 247] on div "[ISAH] Set Up RBAC for Customer Master Data Management" at bounding box center [464, 252] width 147 height 27
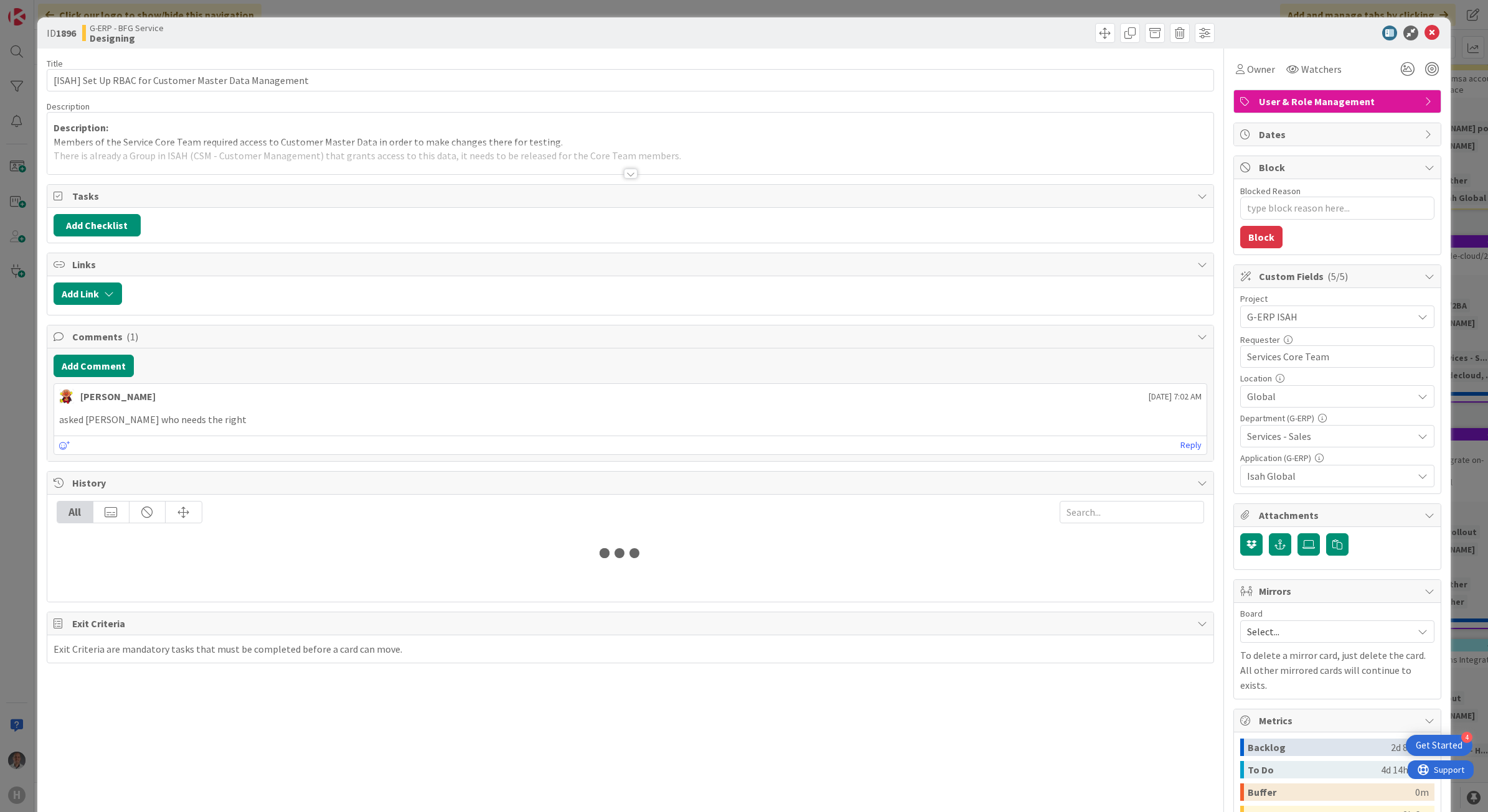
type textarea "x"
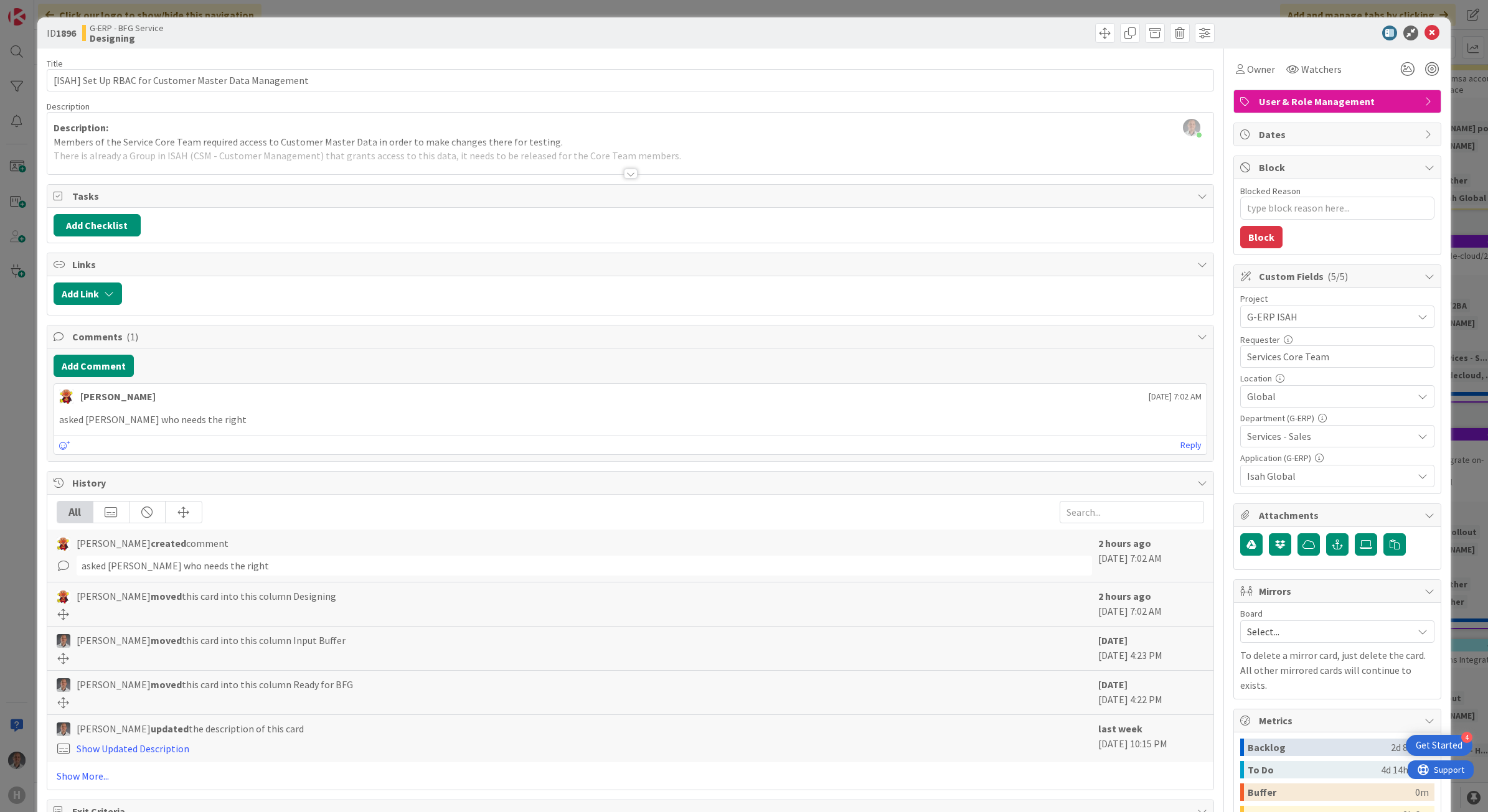
click at [624, 176] on div at bounding box center [631, 174] width 14 height 10
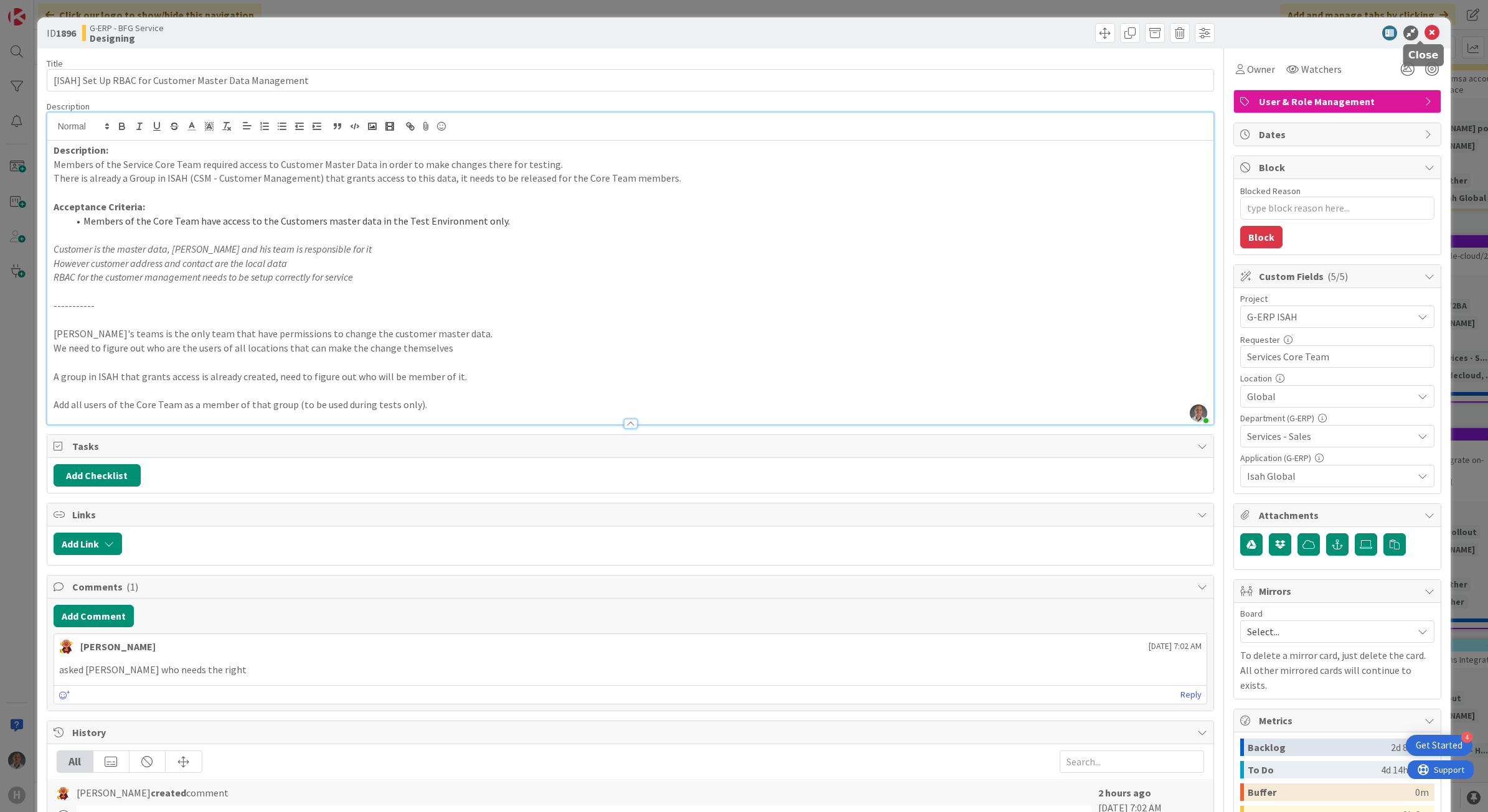
click at [1426, 32] on icon at bounding box center [1432, 33] width 15 height 15
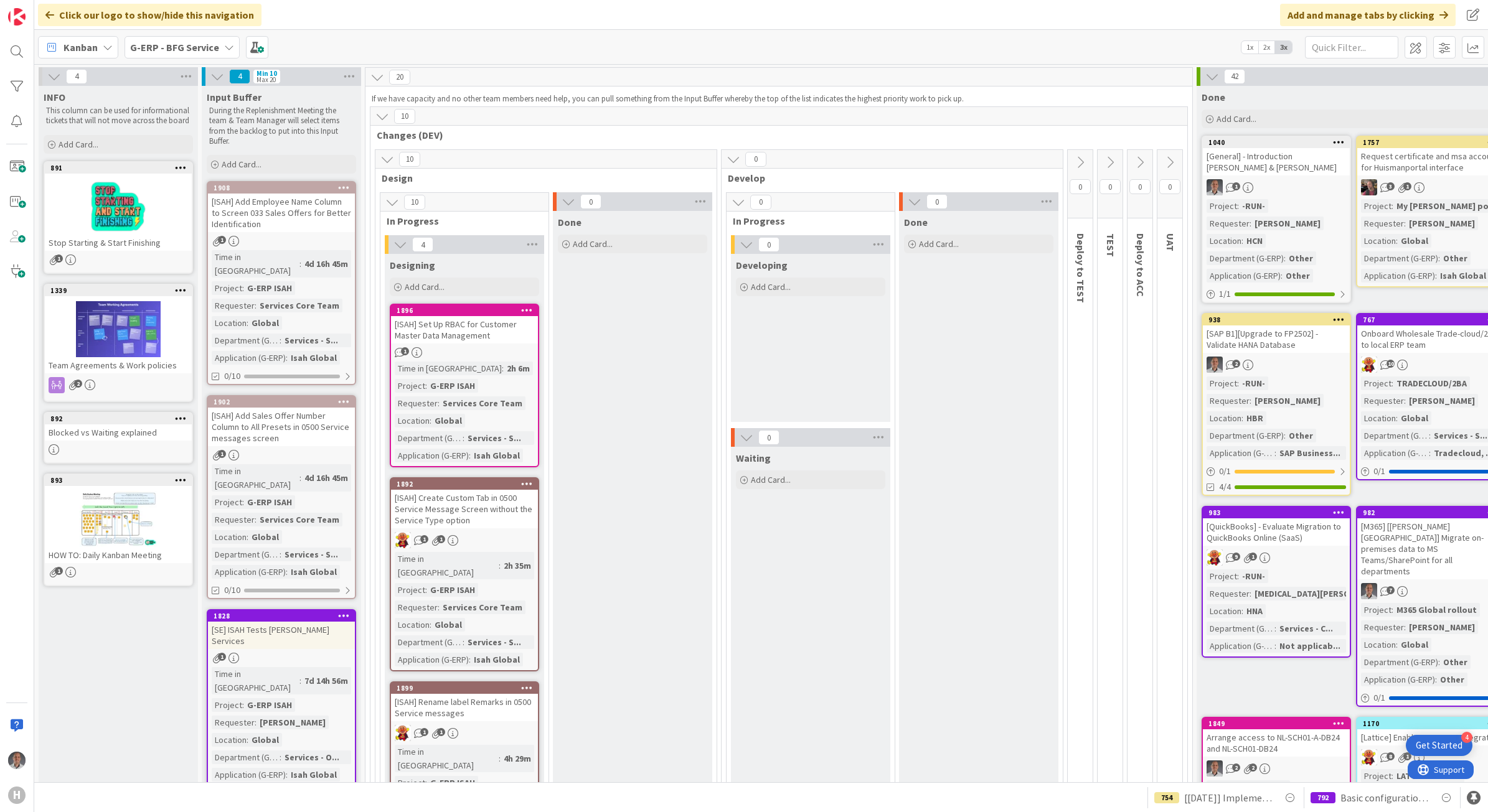
click at [185, 38] on div "G-ERP - BFG Service" at bounding box center [182, 47] width 115 height 23
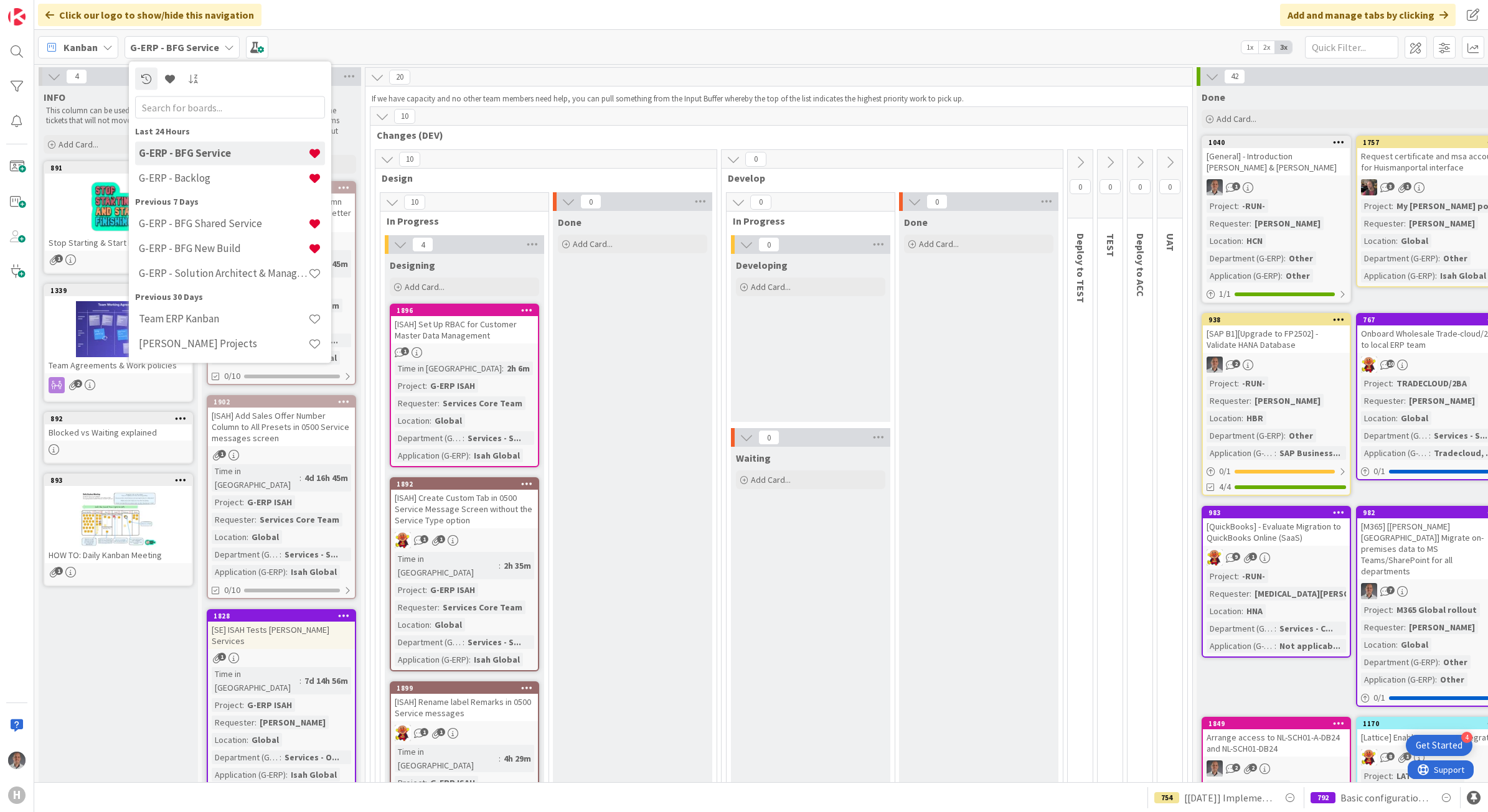
click at [179, 170] on div "G-ERP - Backlog" at bounding box center [230, 178] width 190 height 23
